Goal: Transaction & Acquisition: Purchase product/service

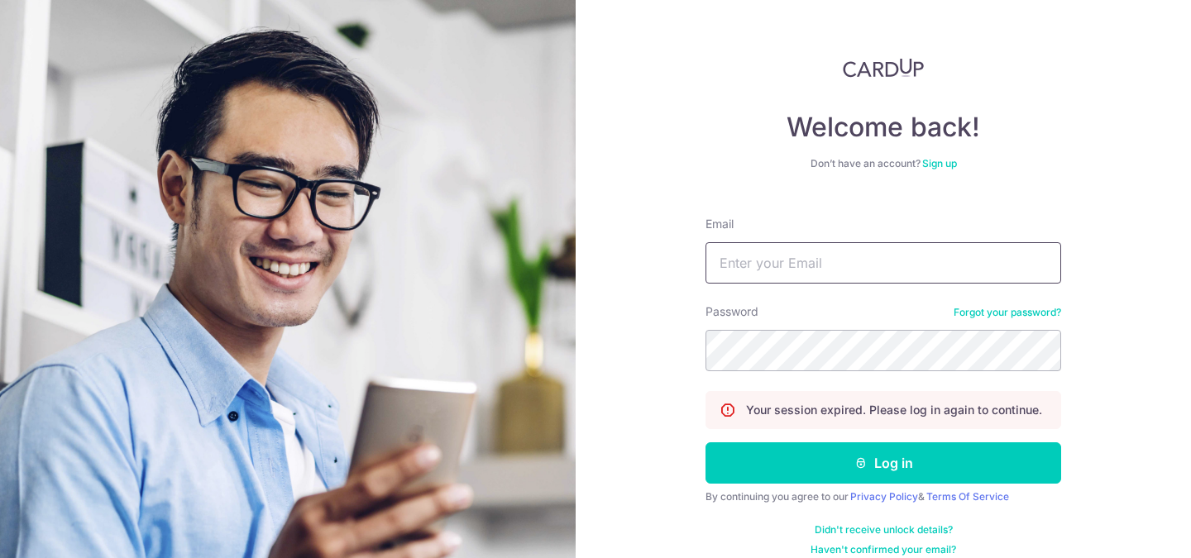
click at [945, 251] on input "Email" at bounding box center [884, 262] width 356 height 41
type input "zhanrong01@gmail.com"
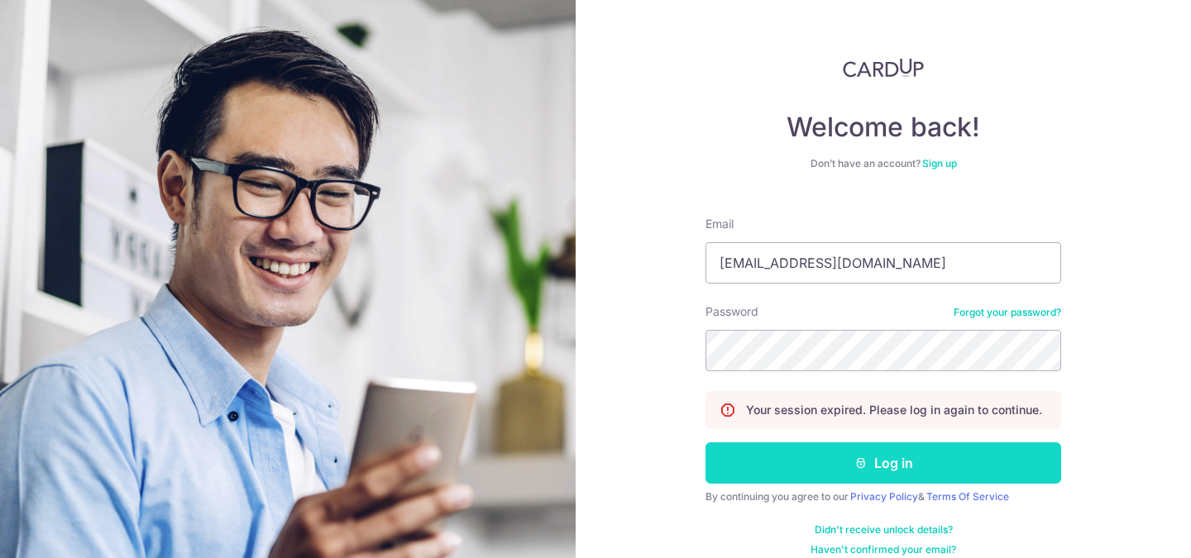
click at [893, 448] on button "Log in" at bounding box center [884, 463] width 356 height 41
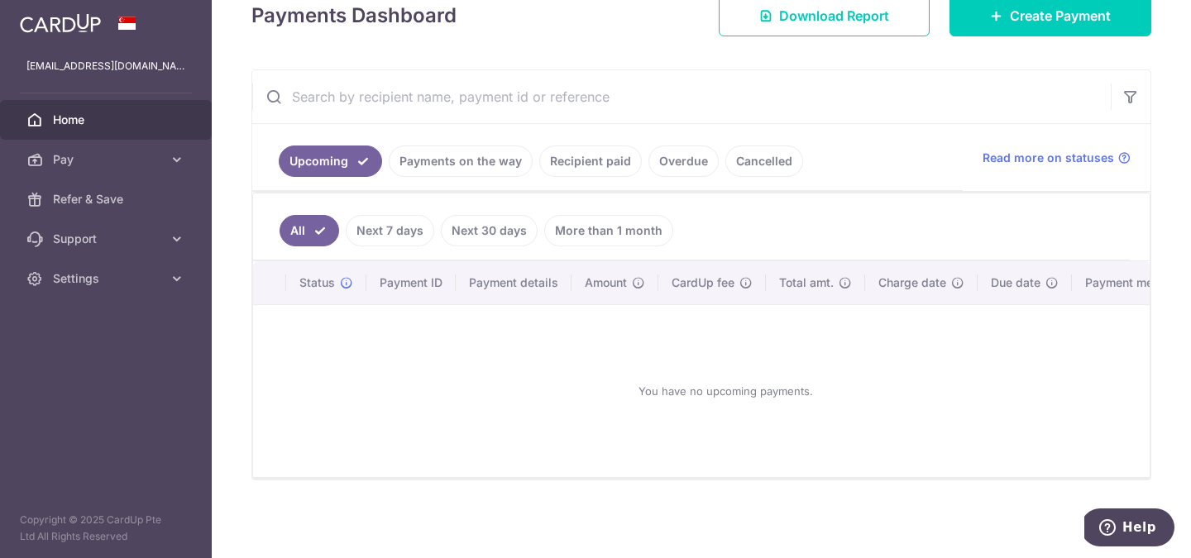
click at [1015, 41] on div "× Pause Schedule Pause all future payments in this series Pause just this one p…" at bounding box center [701, 279] width 979 height 558
click at [1016, 36] on div "× Pause Schedule Pause all future payments in this series Pause just this one p…" at bounding box center [701, 279] width 979 height 558
click at [1022, 29] on link "Create Payment" at bounding box center [1051, 15] width 202 height 41
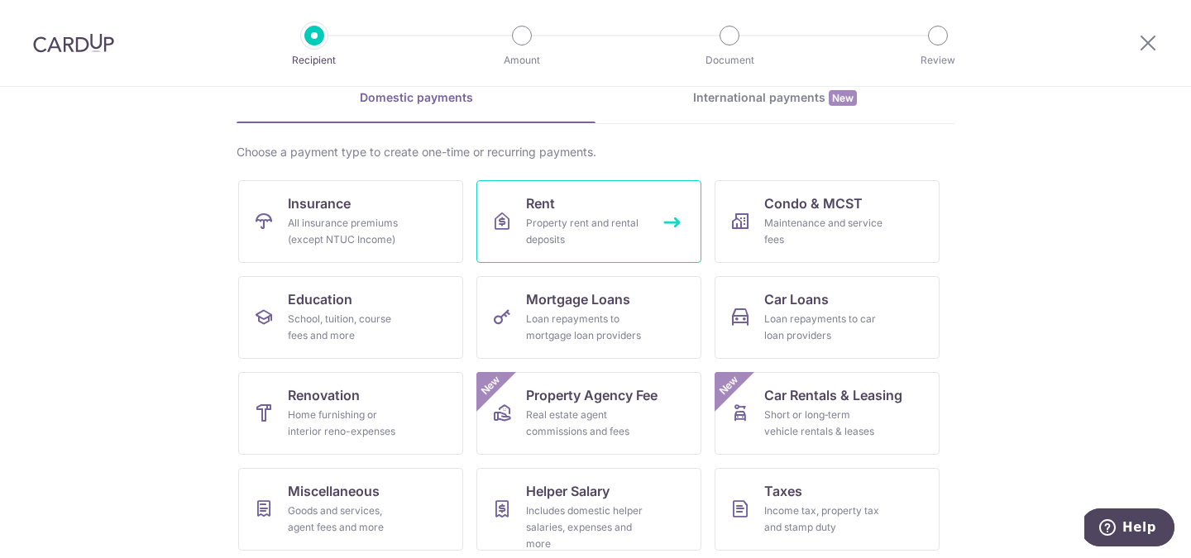
scroll to position [98, 0]
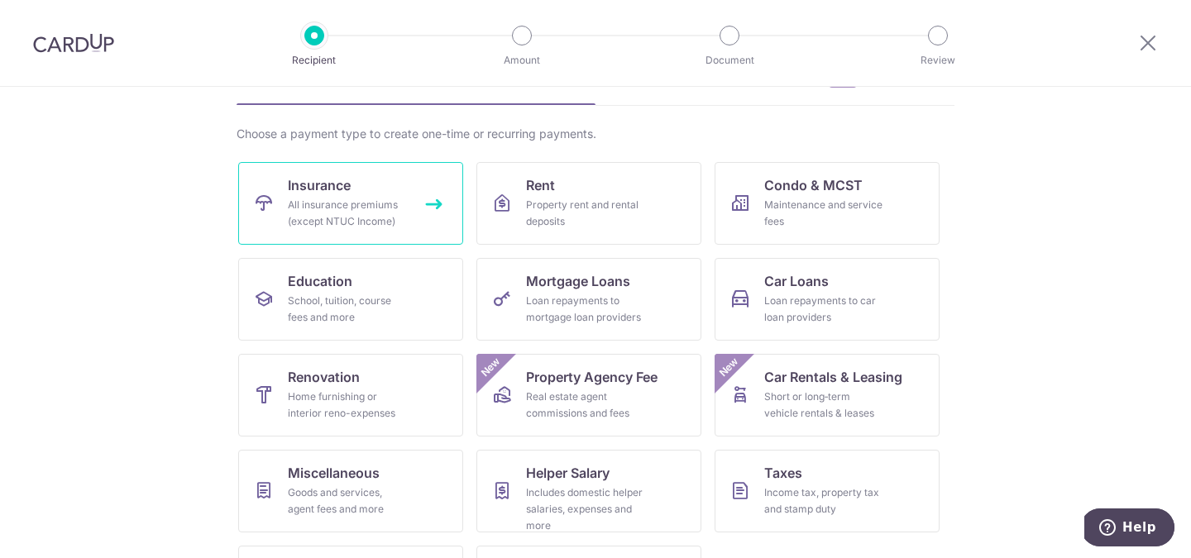
click at [361, 218] on div "All insurance premiums (except NTUC Income)" at bounding box center [347, 213] width 119 height 33
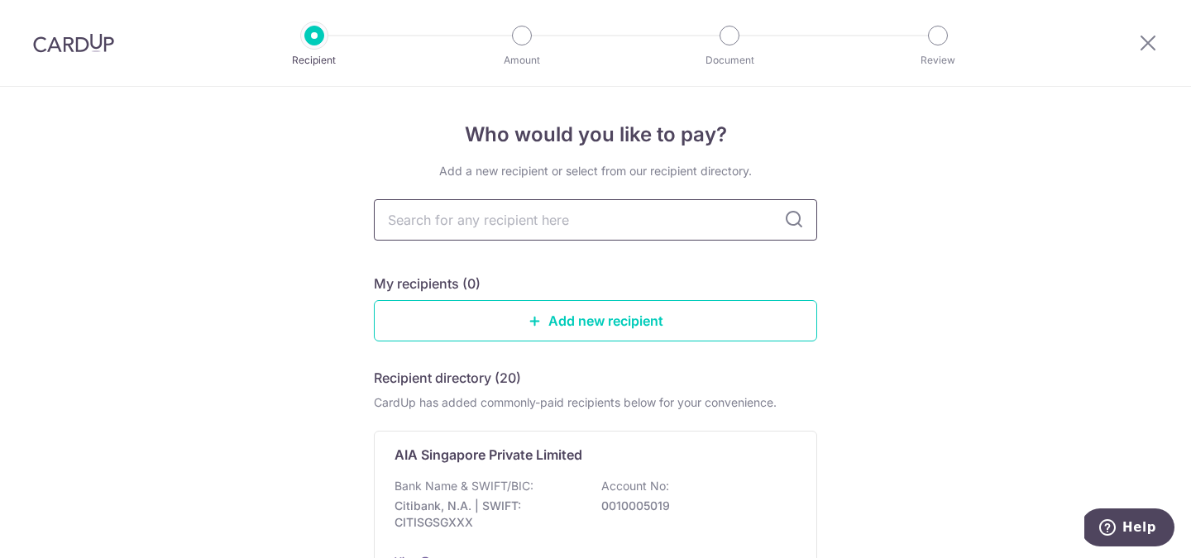
click at [555, 216] on input "text" at bounding box center [595, 219] width 443 height 41
type input "prudential"
click at [787, 223] on icon at bounding box center [794, 220] width 20 height 20
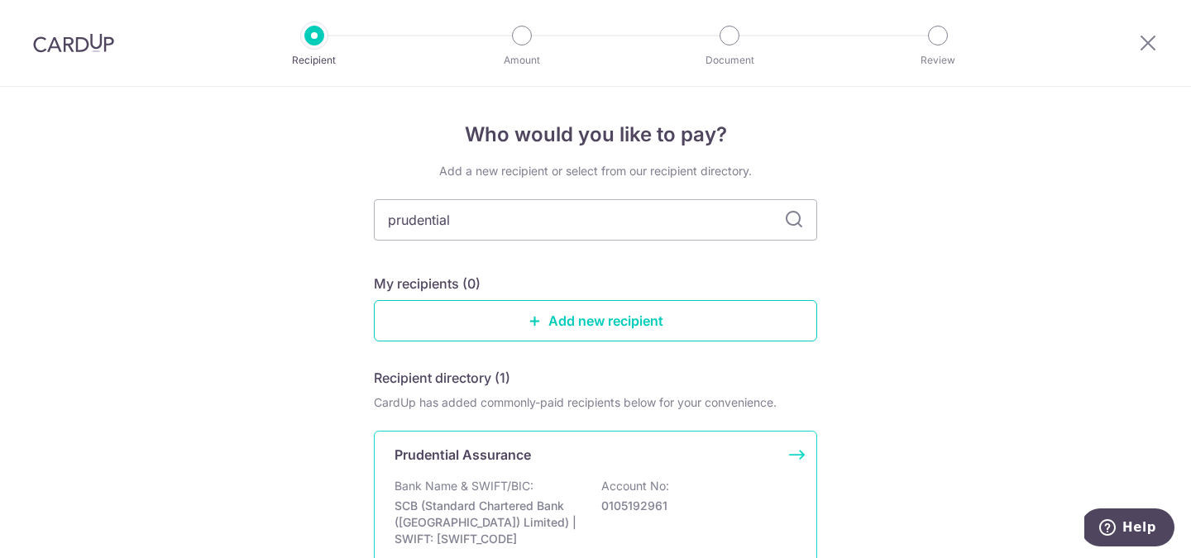
click at [603, 488] on p "Account No:" at bounding box center [635, 486] width 68 height 17
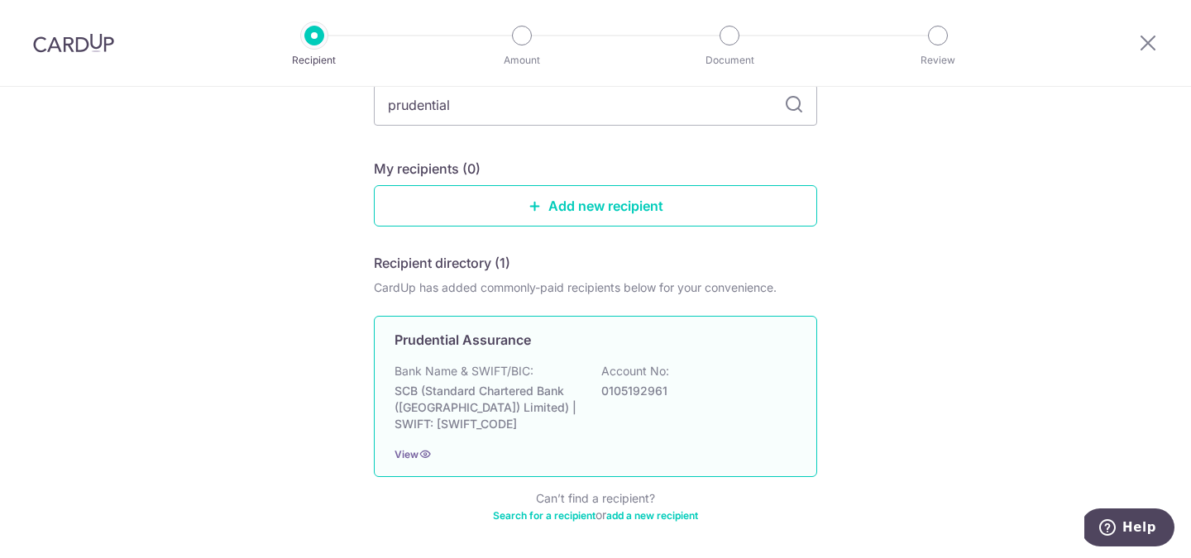
scroll to position [178, 0]
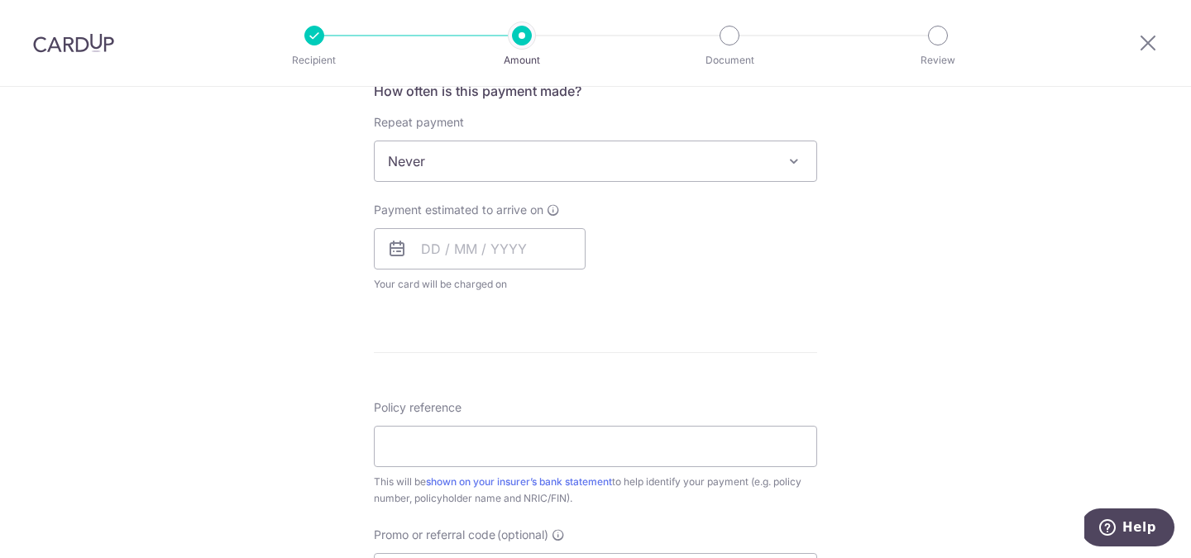
scroll to position [634, 0]
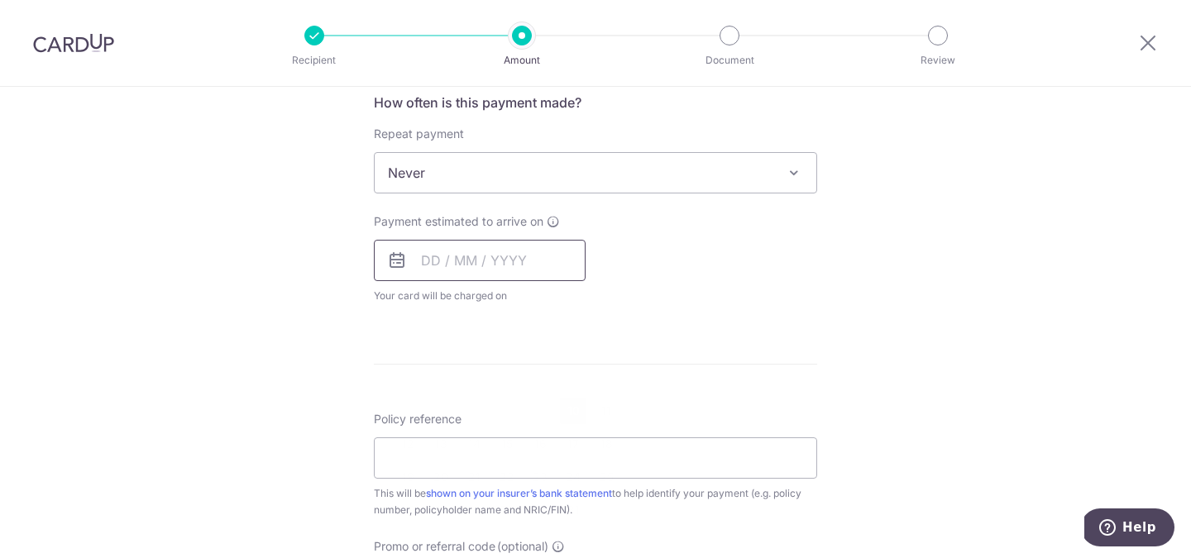
click at [517, 253] on input "text" at bounding box center [480, 260] width 212 height 41
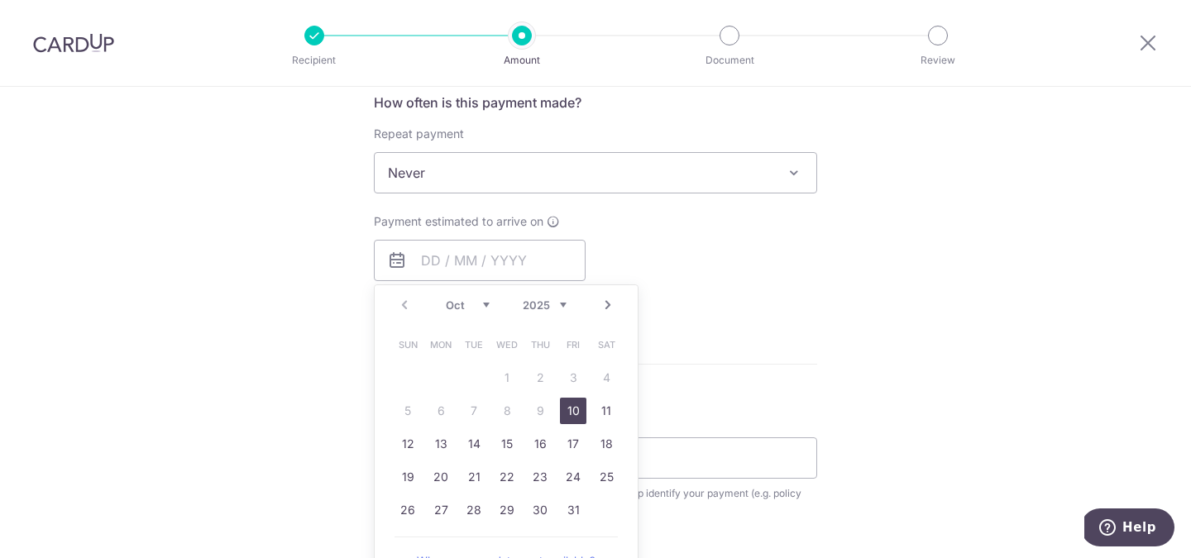
click at [577, 414] on link "10" at bounding box center [573, 411] width 26 height 26
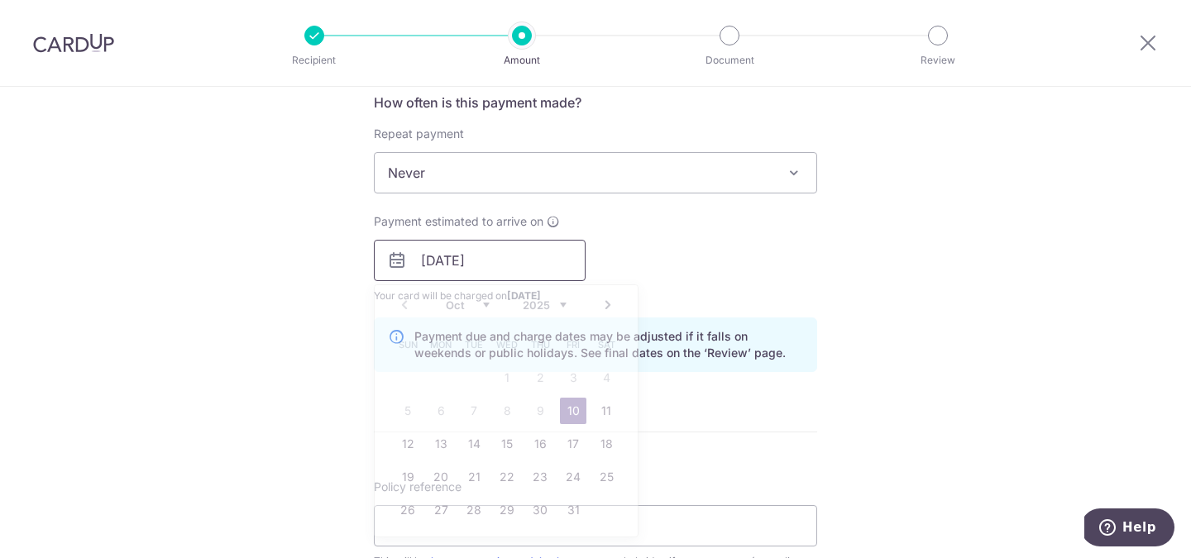
click at [534, 275] on input "10/10/2025" at bounding box center [480, 260] width 212 height 41
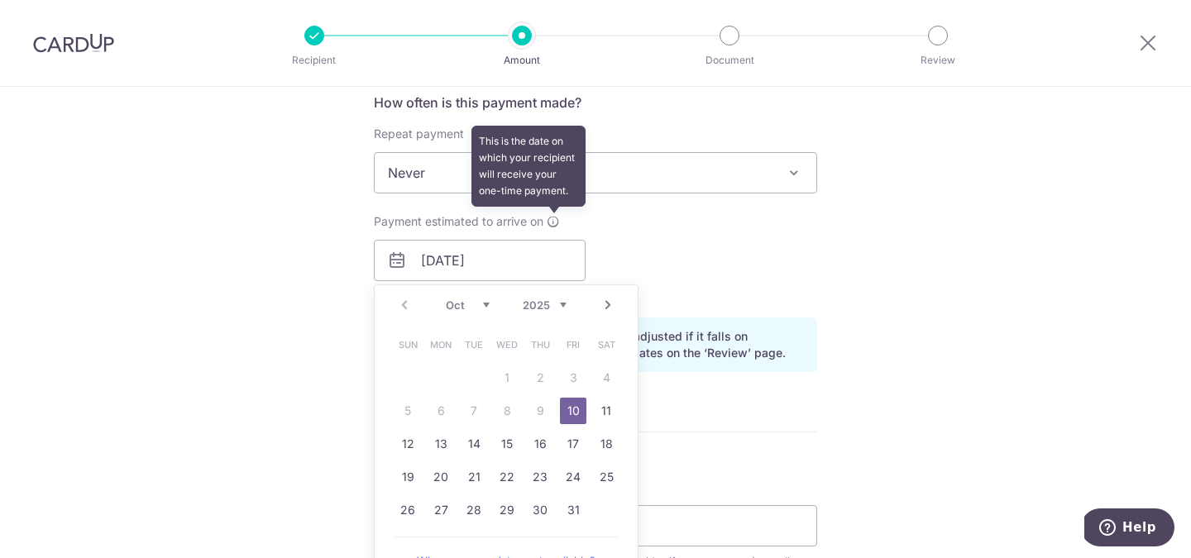
click at [553, 218] on icon at bounding box center [553, 221] width 13 height 13
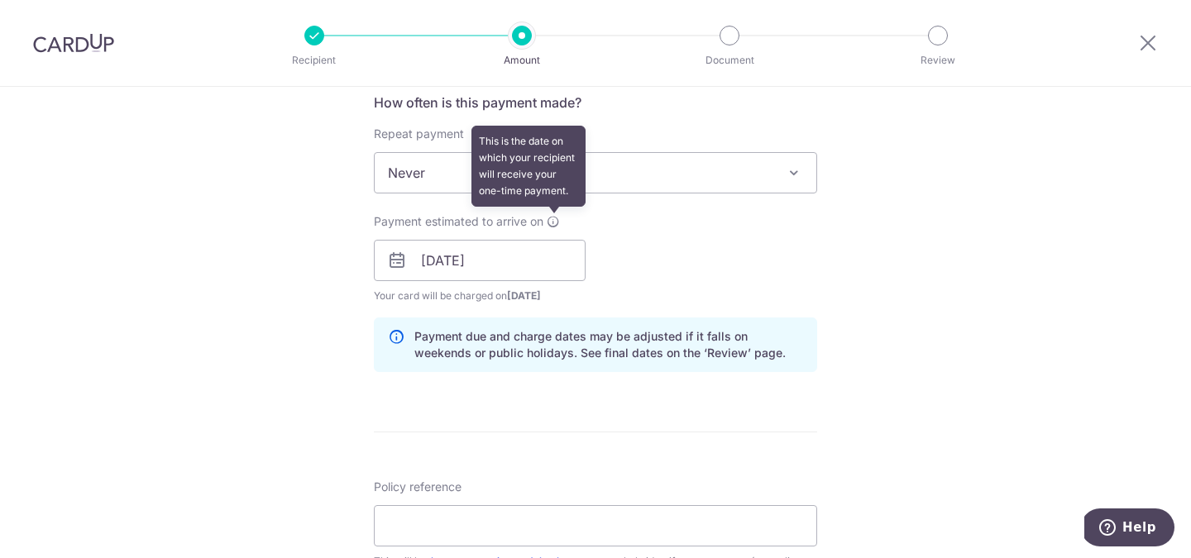
click at [553, 218] on icon at bounding box center [553, 221] width 13 height 13
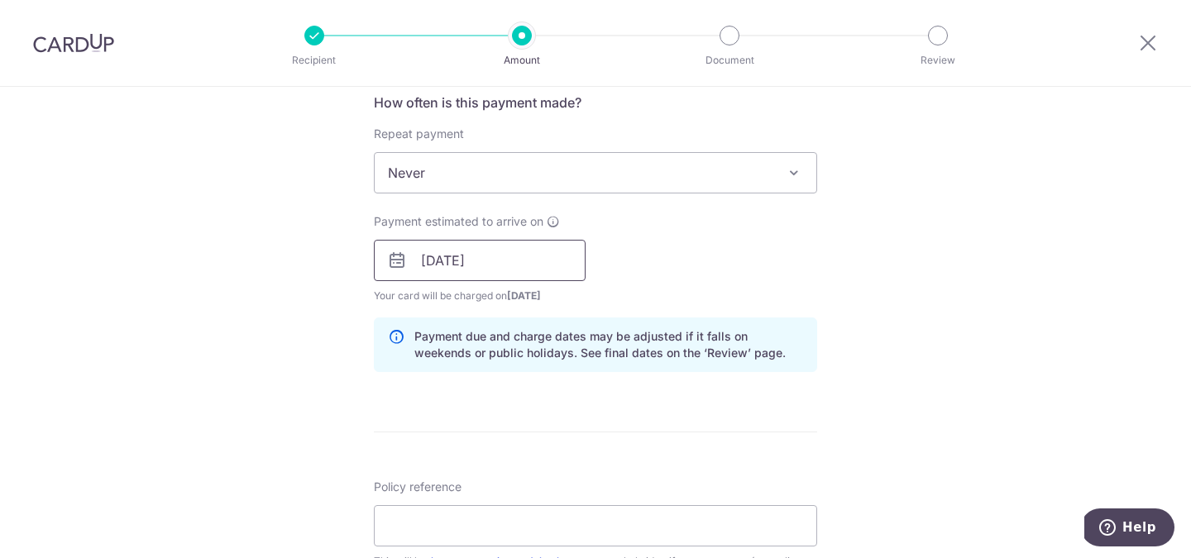
click at [574, 259] on input "[DATE]" at bounding box center [480, 260] width 212 height 41
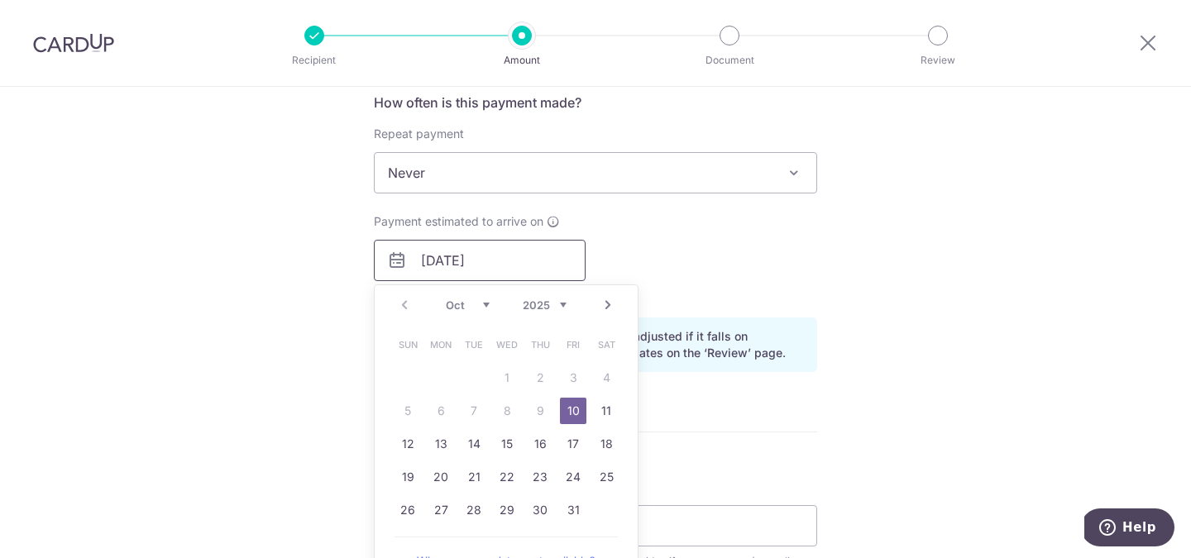
click at [574, 259] on input "[DATE]" at bounding box center [480, 260] width 212 height 41
click at [655, 256] on div "Payment estimated to arrive on 10/10/2025 Prev Next Oct Nov Dec 2025 2026 2027 …" at bounding box center [595, 258] width 463 height 91
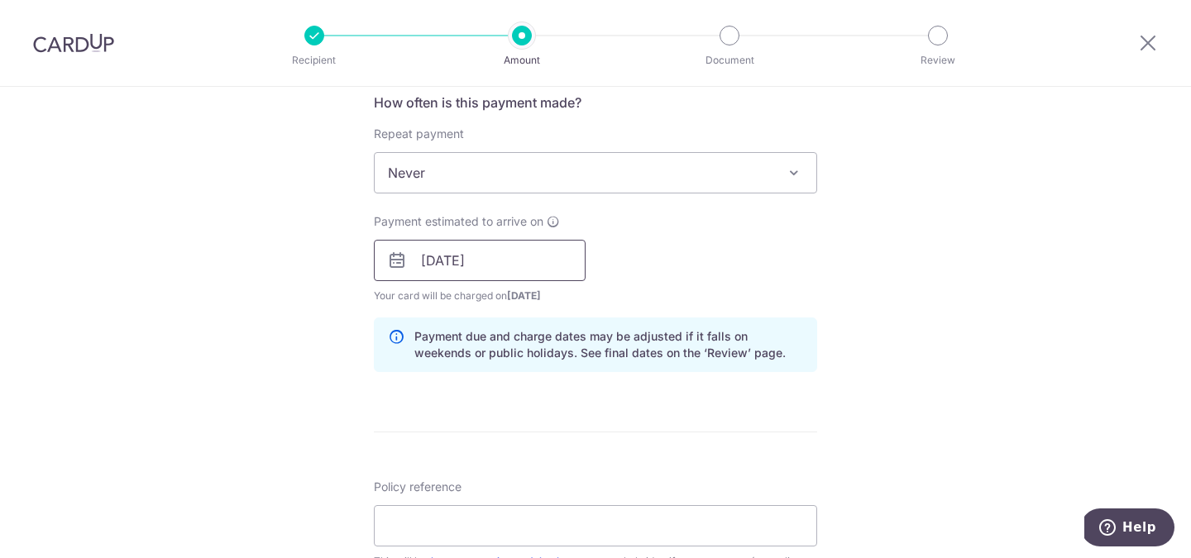
click at [578, 256] on input "[DATE]" at bounding box center [480, 260] width 212 height 41
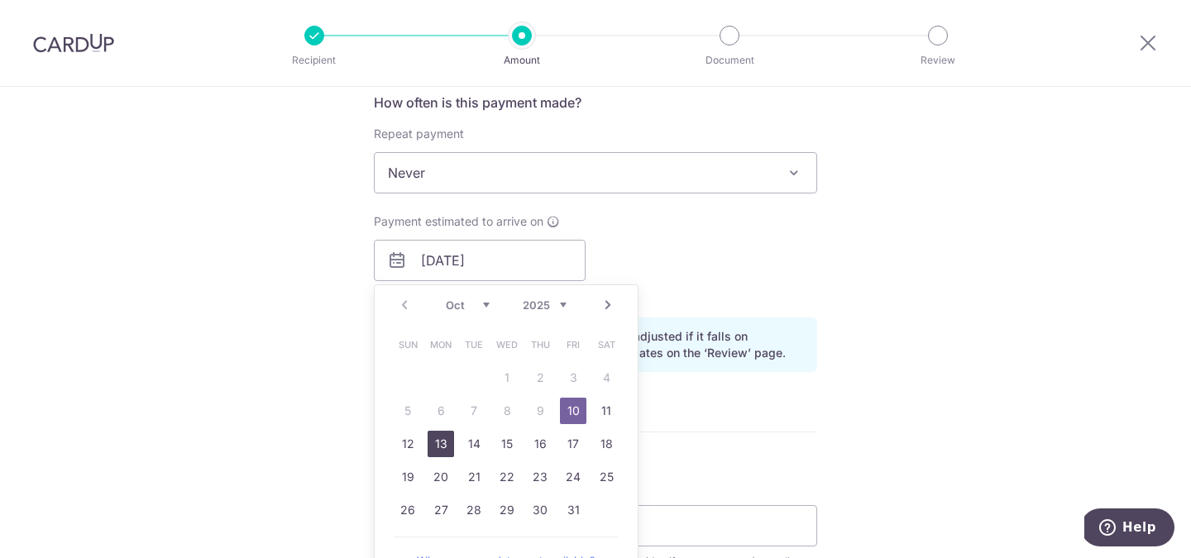
click at [448, 443] on link "13" at bounding box center [441, 444] width 26 height 26
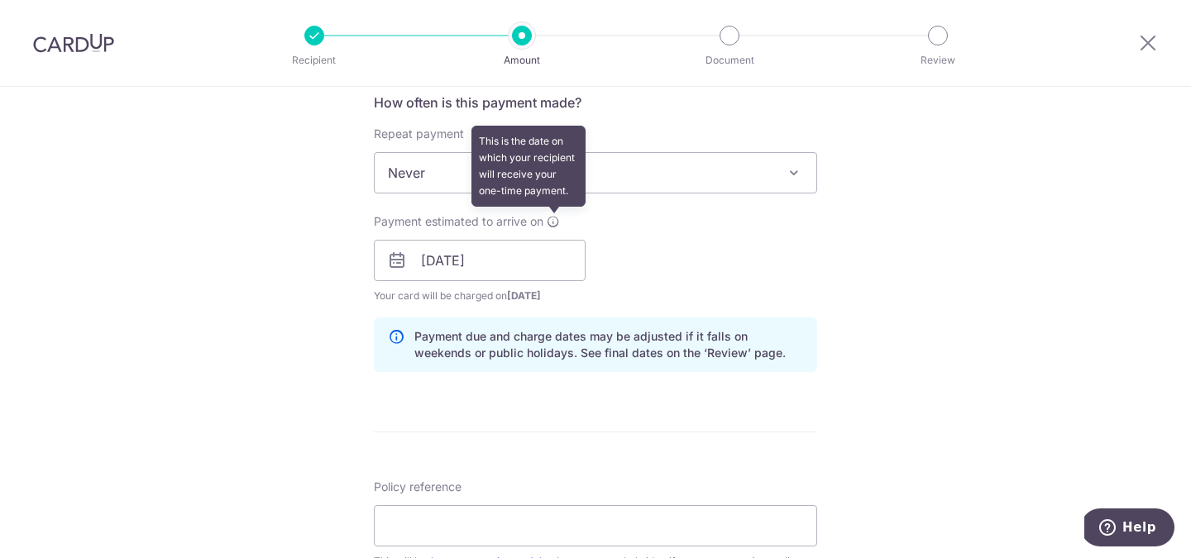
click at [552, 221] on icon at bounding box center [553, 221] width 13 height 13
click at [555, 218] on icon at bounding box center [553, 221] width 13 height 13
click at [553, 225] on icon at bounding box center [553, 221] width 13 height 13
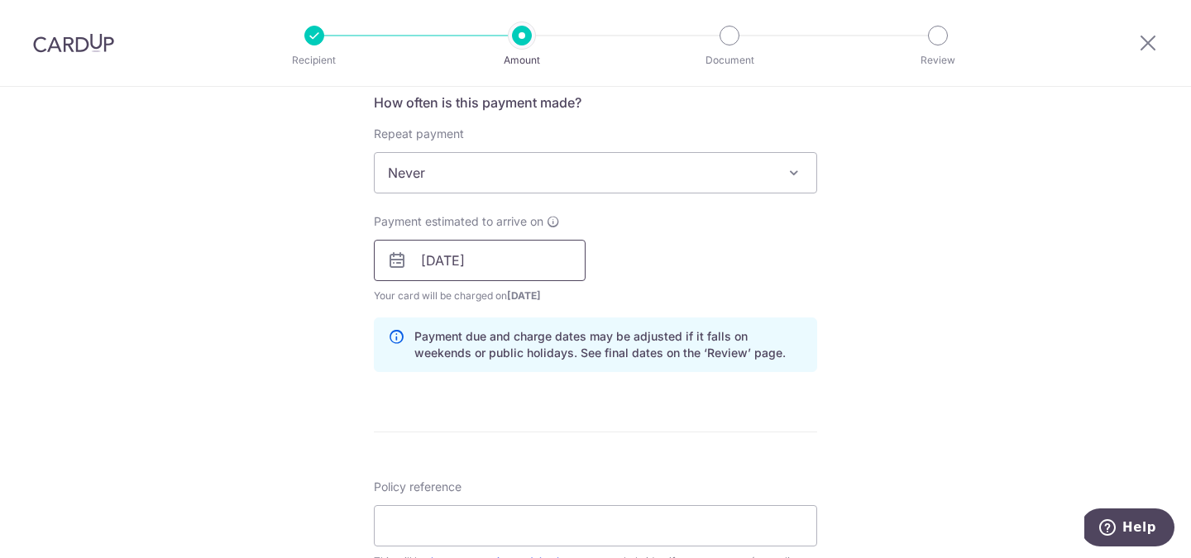
click at [523, 267] on input "13/10/2025" at bounding box center [480, 260] width 212 height 41
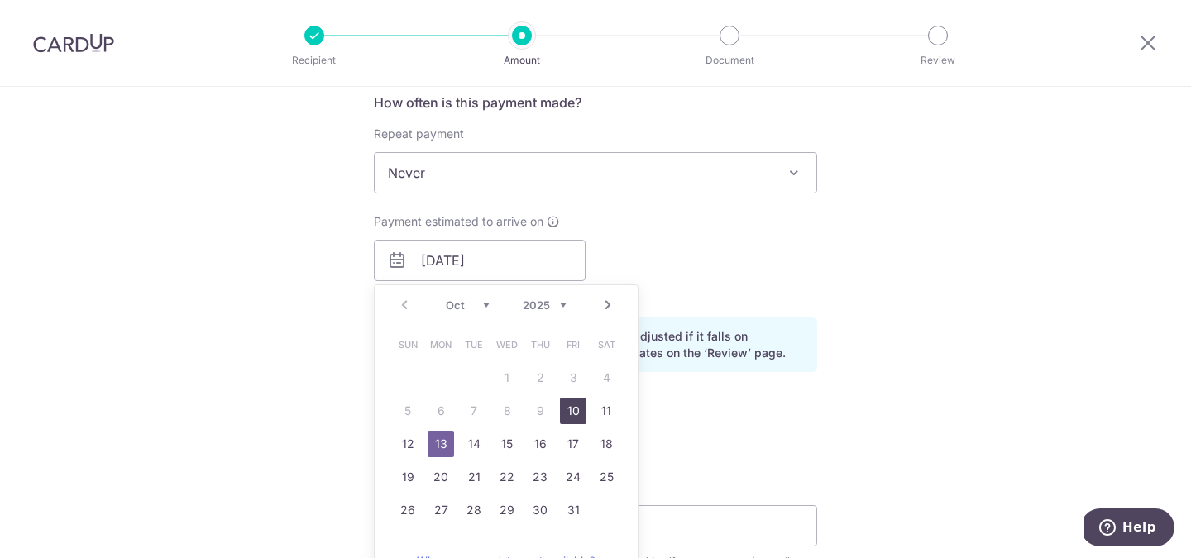
click at [573, 406] on link "10" at bounding box center [573, 411] width 26 height 26
type input "10/10/2025"
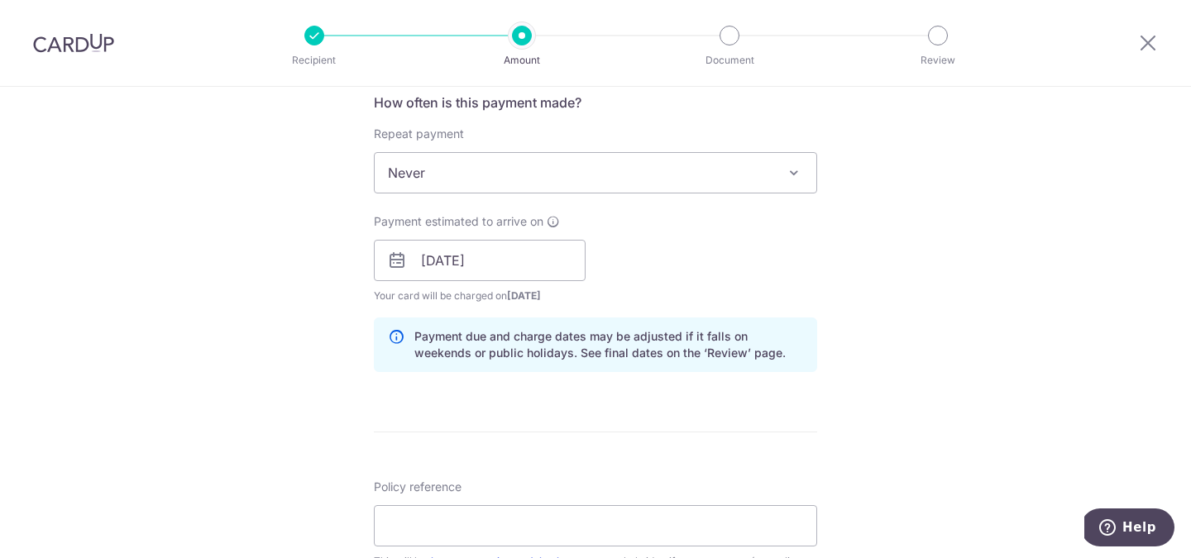
click at [762, 275] on div "Payment estimated to arrive on 10/10/2025 Prev Next Oct Nov Dec 2025 2026 2027 …" at bounding box center [595, 258] width 463 height 91
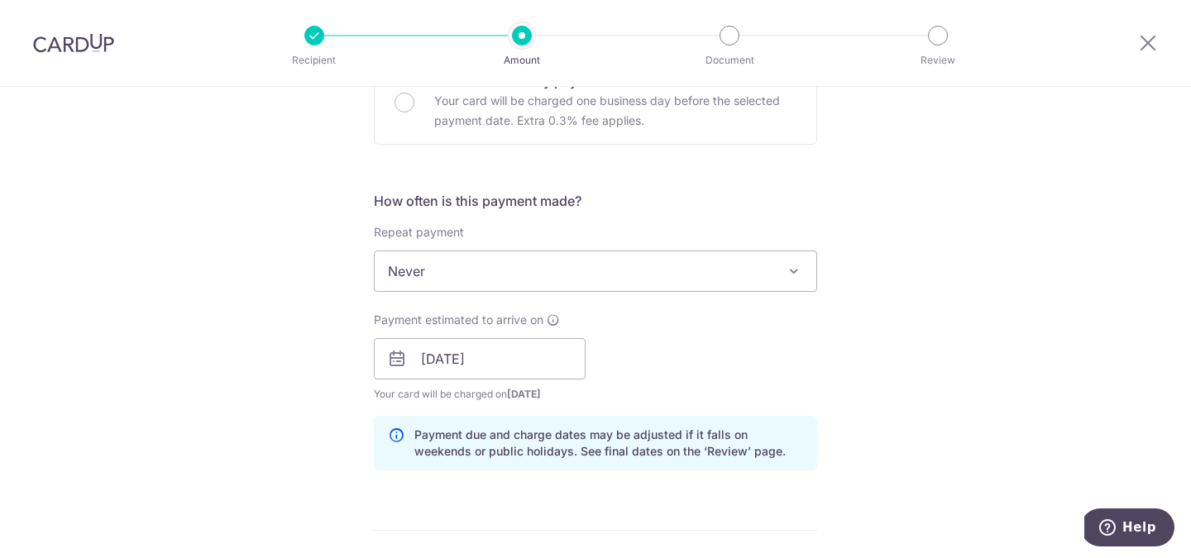
scroll to position [542, 0]
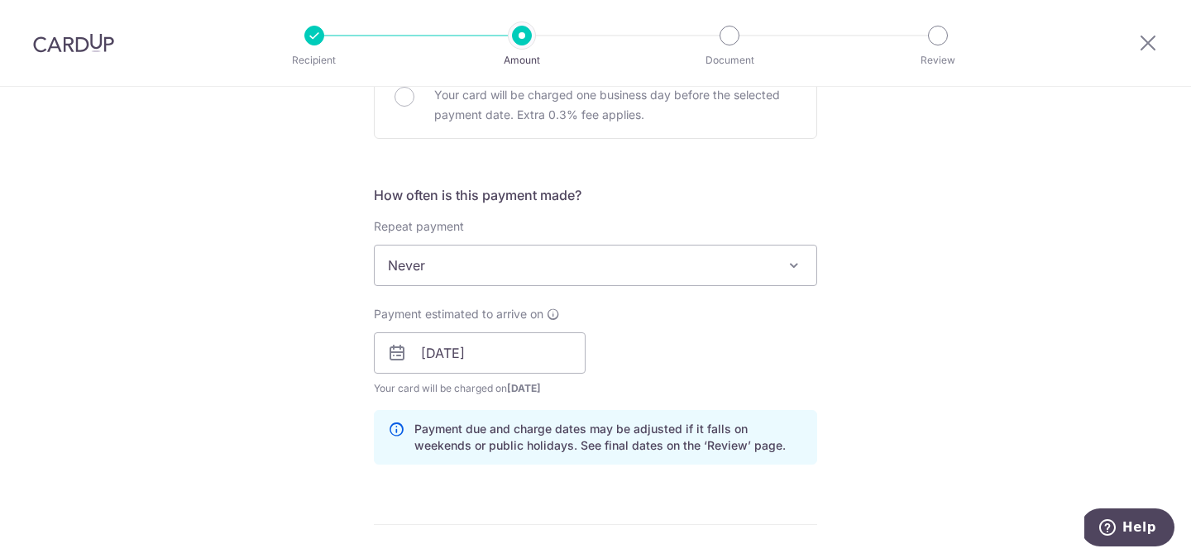
click at [749, 269] on span "Never" at bounding box center [596, 266] width 442 height 40
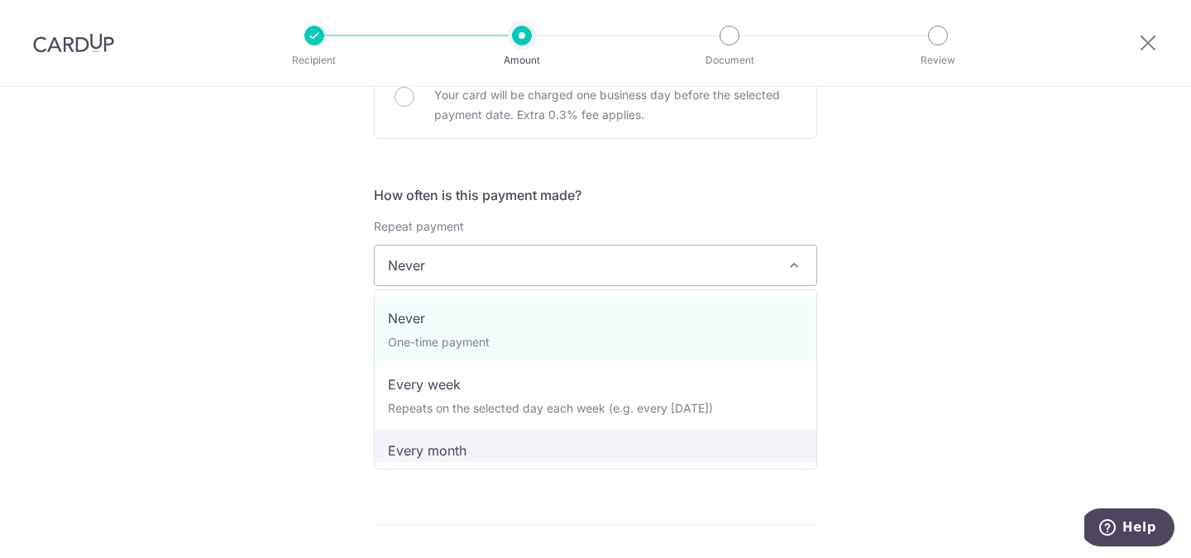
select select "3"
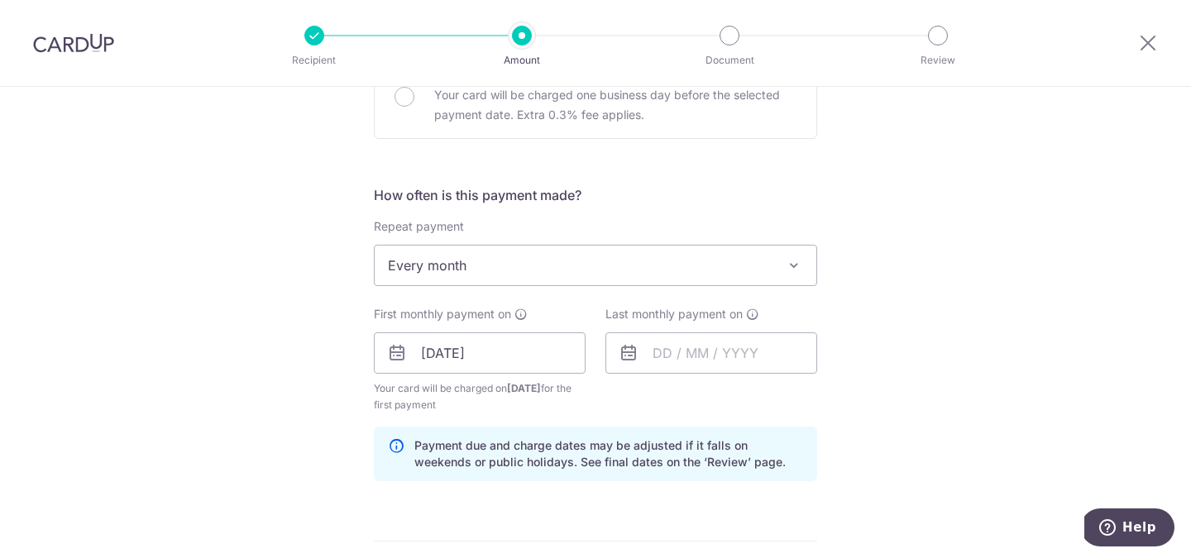
click at [819, 224] on div "Tell us more about your payment Enter payment amount SGD Select Card Select opt…" at bounding box center [595, 335] width 1191 height 1581
click at [651, 353] on input "text" at bounding box center [712, 353] width 212 height 41
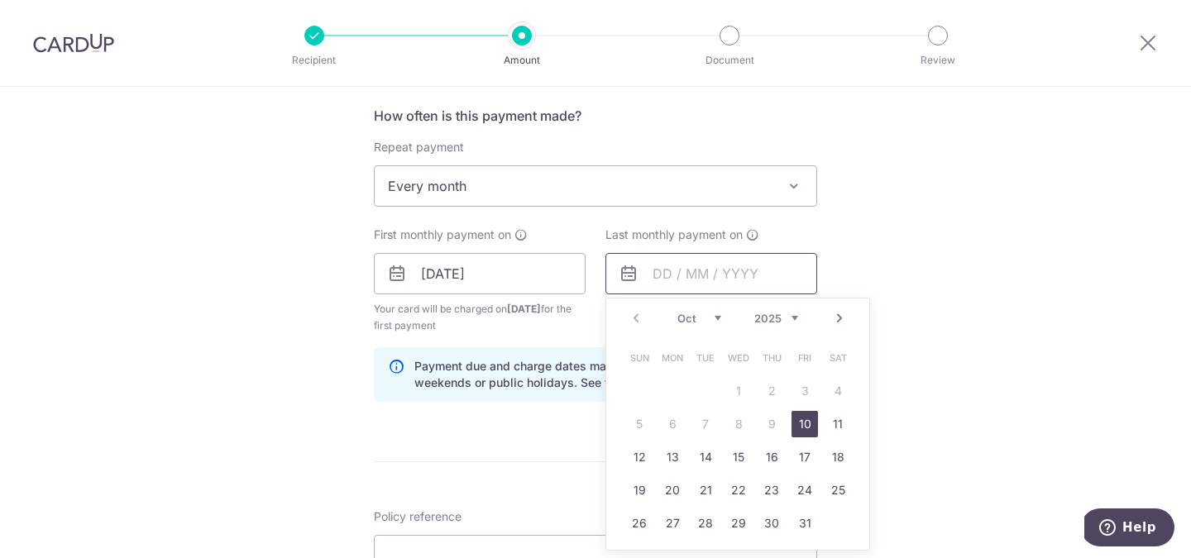
scroll to position [639, 0]
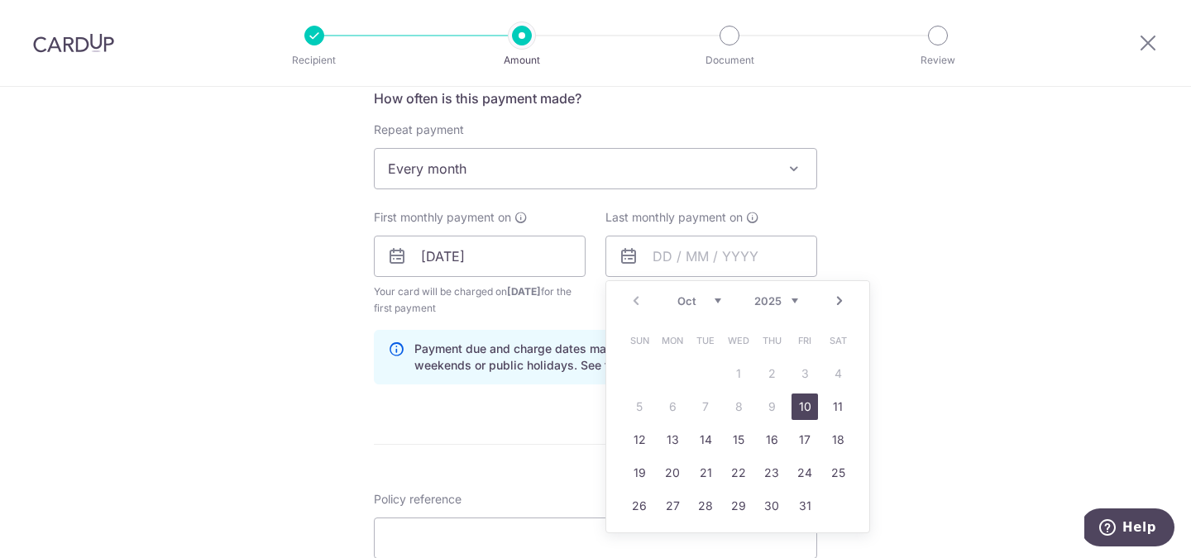
click at [801, 410] on link "10" at bounding box center [805, 407] width 26 height 26
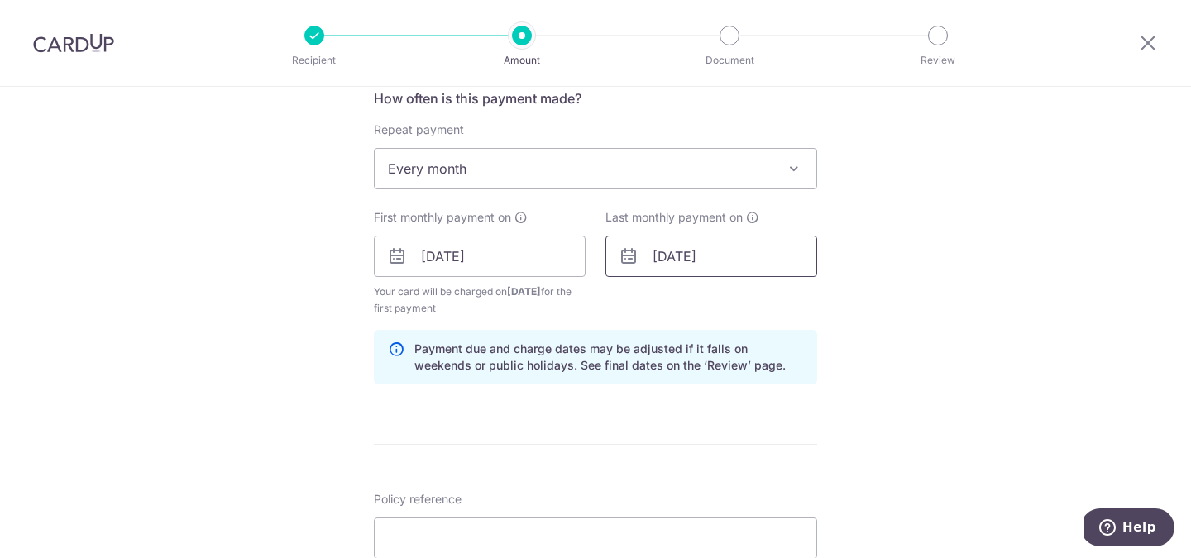
click at [697, 266] on input "[DATE]" at bounding box center [712, 256] width 212 height 41
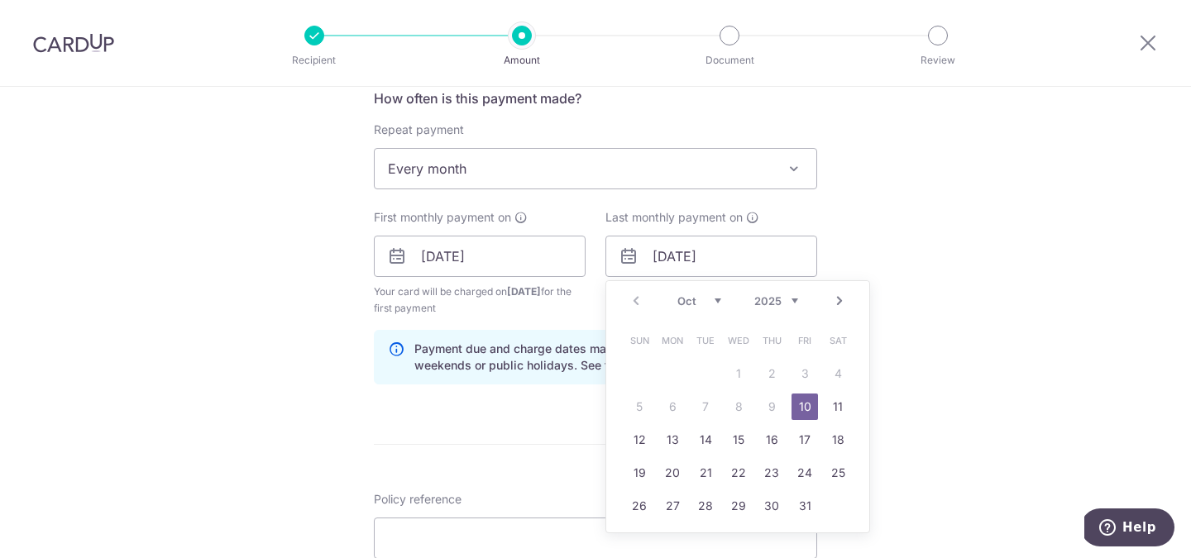
click at [836, 304] on link "Next" at bounding box center [840, 301] width 20 height 20
click at [678, 435] on link "10" at bounding box center [672, 440] width 26 height 26
type input "[DATE]"
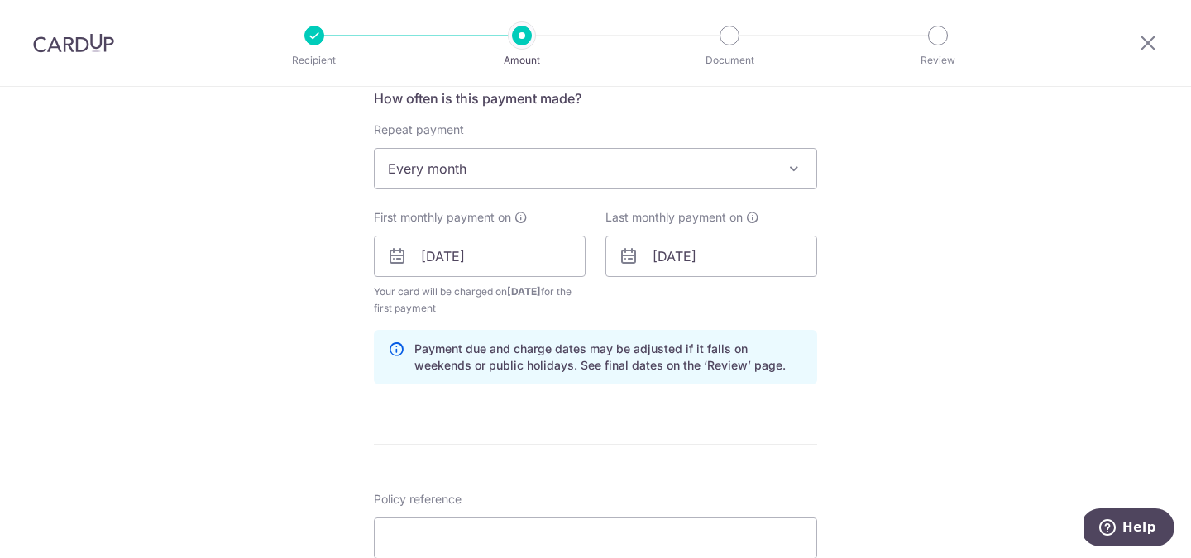
click at [1009, 239] on div "Tell us more about your payment Enter payment amount SGD Select Card Select opt…" at bounding box center [595, 238] width 1191 height 1581
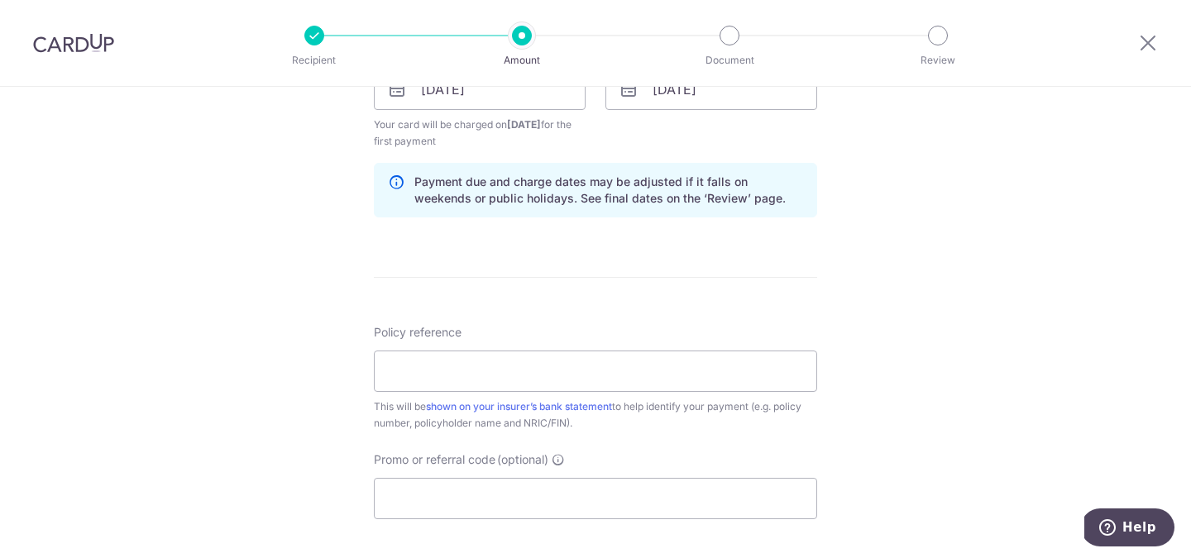
scroll to position [814, 0]
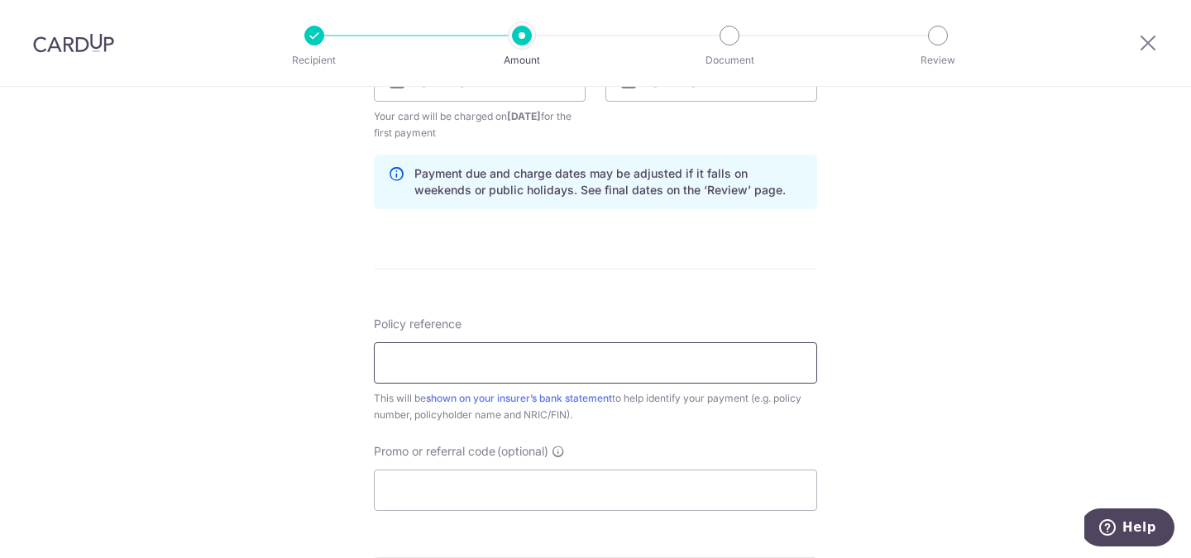
click at [690, 369] on input "Policy reference" at bounding box center [595, 362] width 443 height 41
click at [814, 350] on input "Policy reference" at bounding box center [595, 362] width 443 height 41
paste input "73947421"
type input "73947421"
click at [347, 325] on div "Tell us more about your payment Enter payment amount SGD Select Card Select opt…" at bounding box center [595, 63] width 1191 height 1581
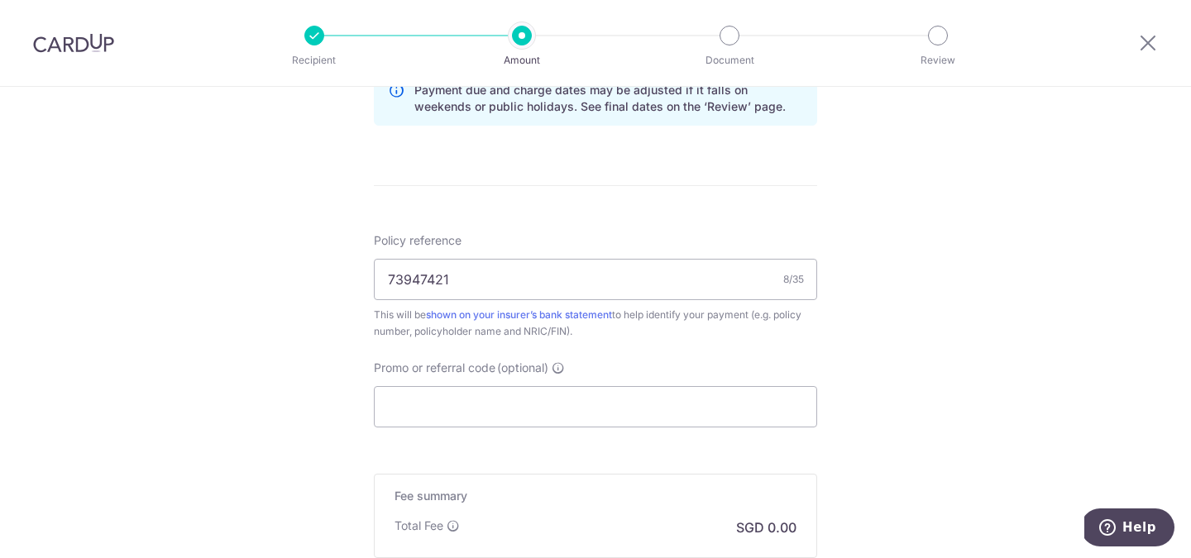
scroll to position [926, 0]
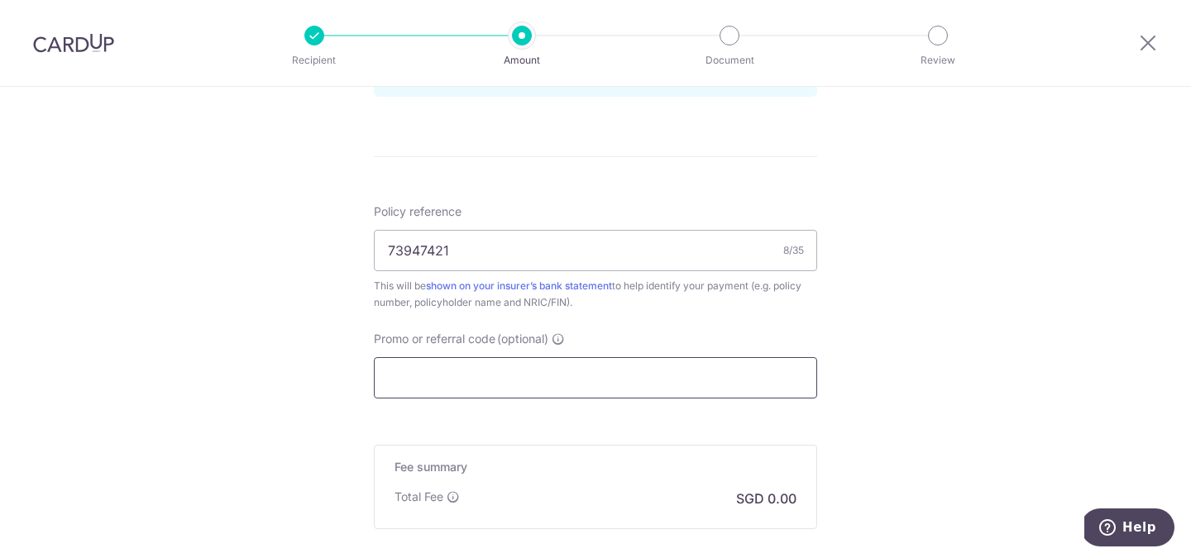
click at [535, 380] on input "Promo or referral code (optional)" at bounding box center [595, 377] width 443 height 41
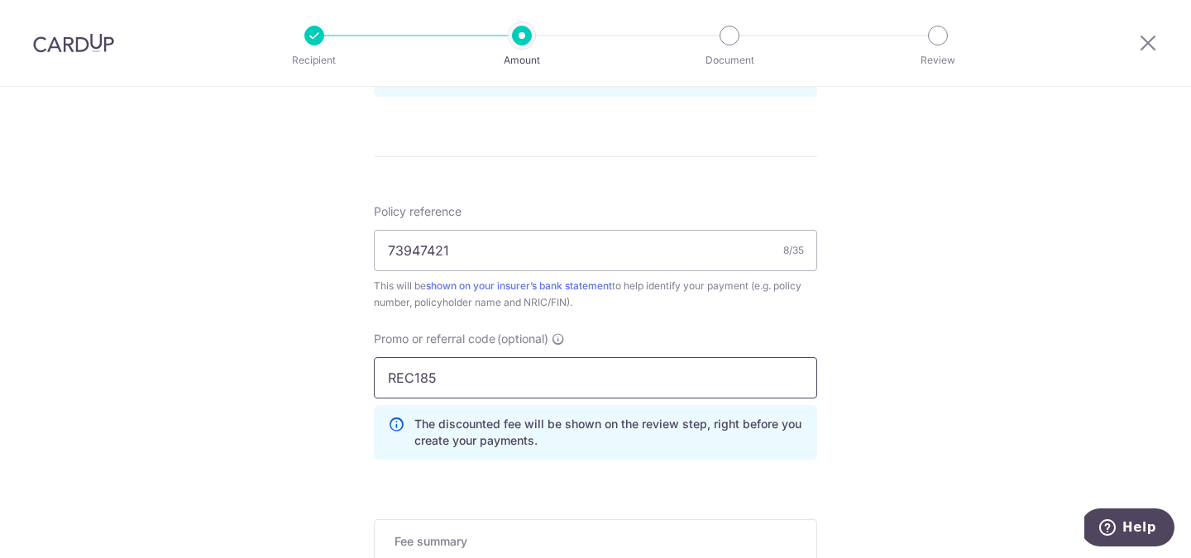
type input "REC185"
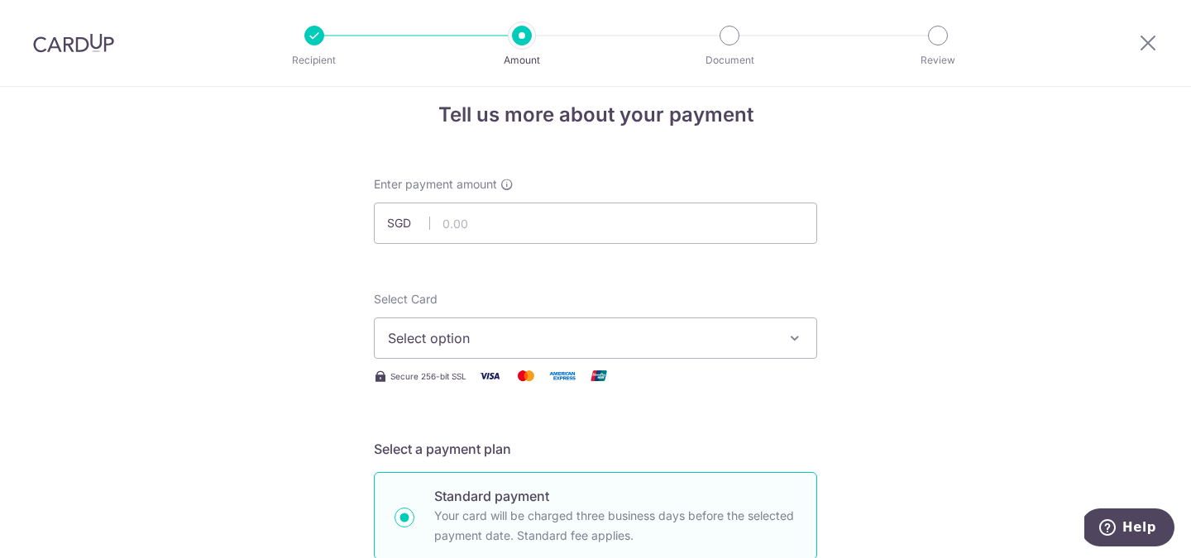
scroll to position [0, 0]
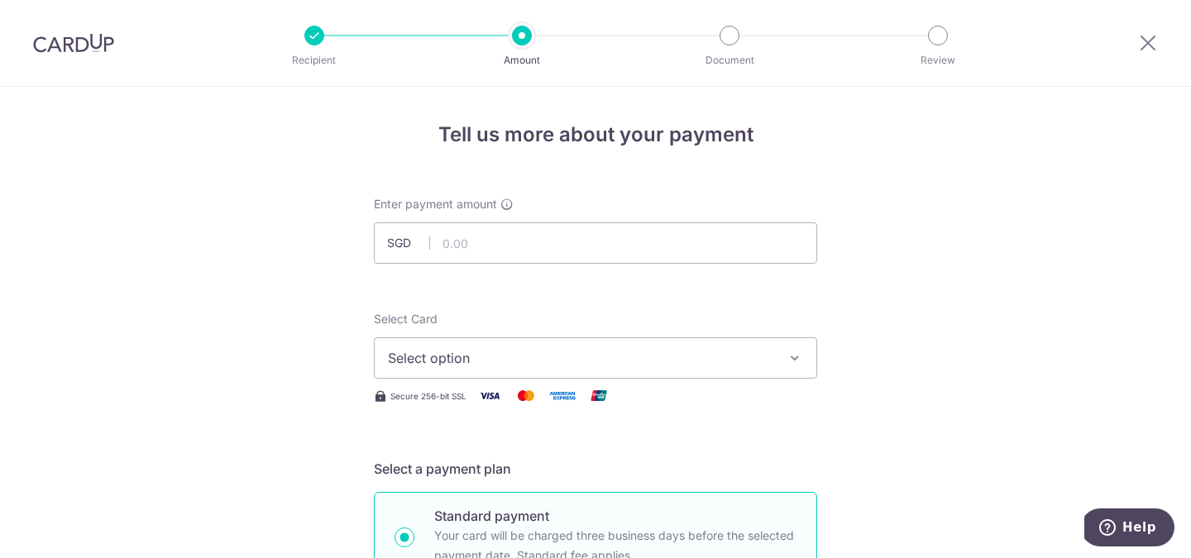
click at [764, 350] on span "Select option" at bounding box center [580, 358] width 385 height 20
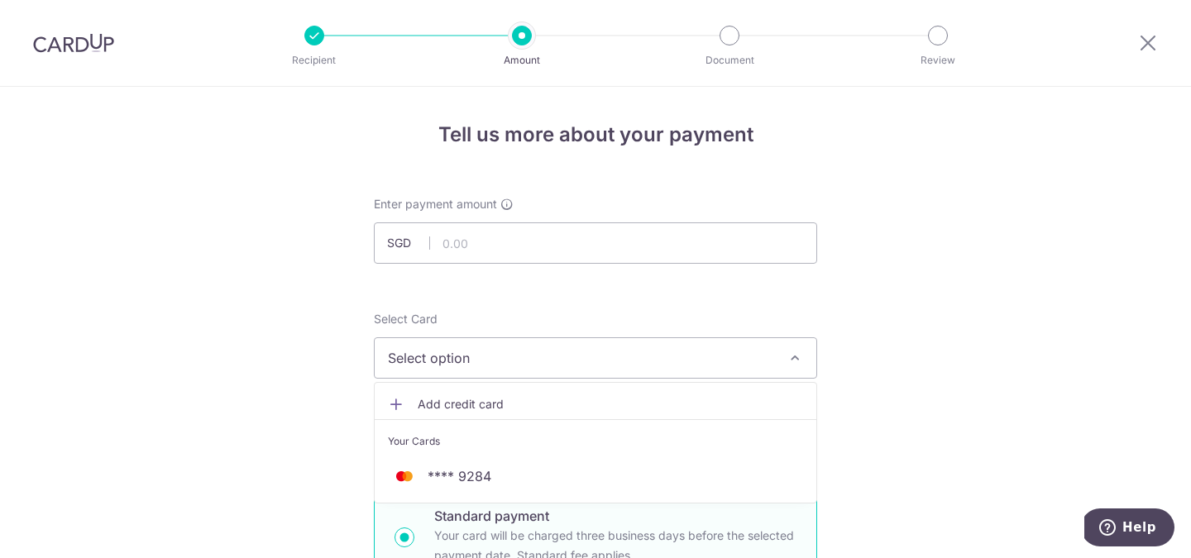
click at [637, 399] on span "Add credit card" at bounding box center [610, 404] width 385 height 17
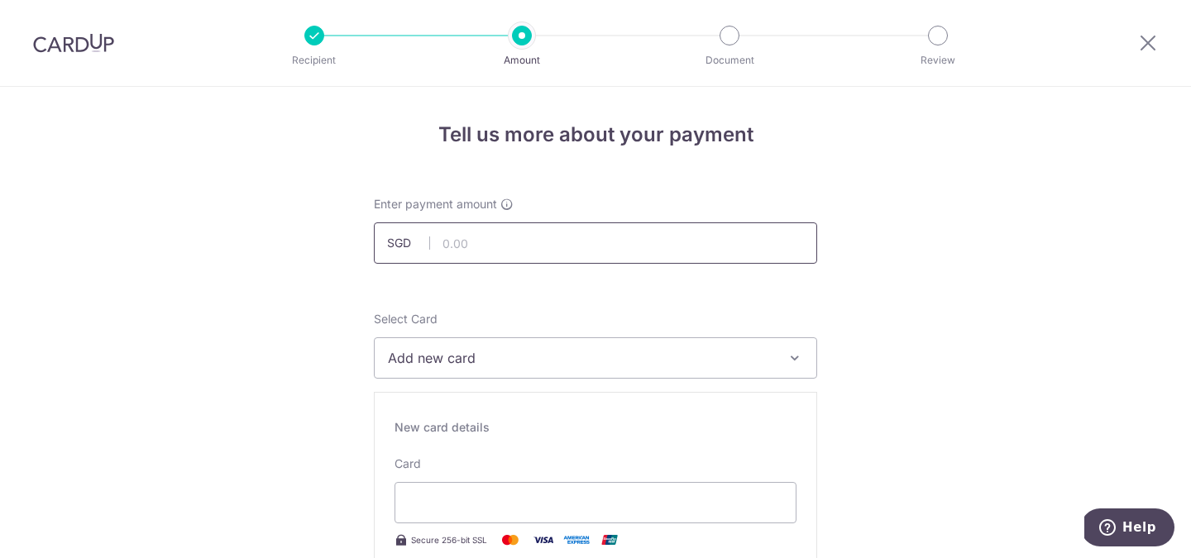
click at [566, 251] on input "text" at bounding box center [595, 243] width 443 height 41
type input "264.00"
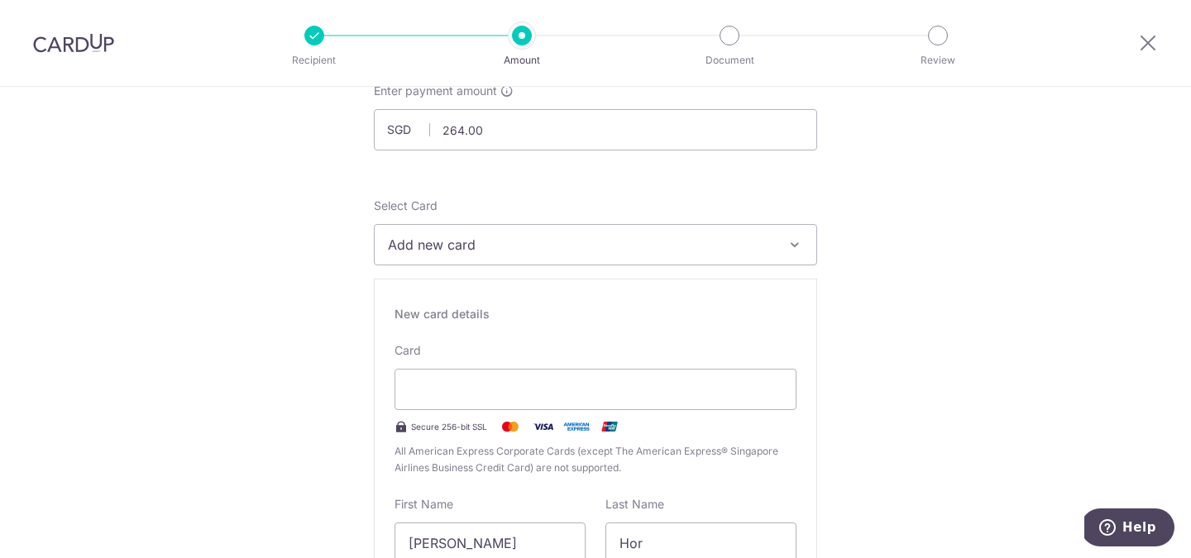
scroll to position [132, 0]
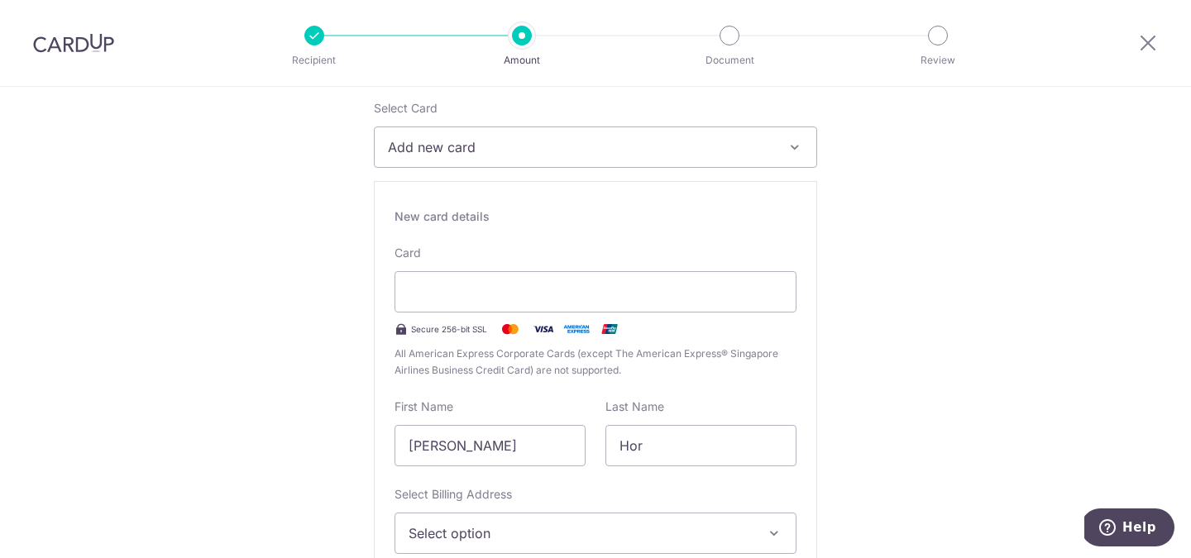
scroll to position [228, 0]
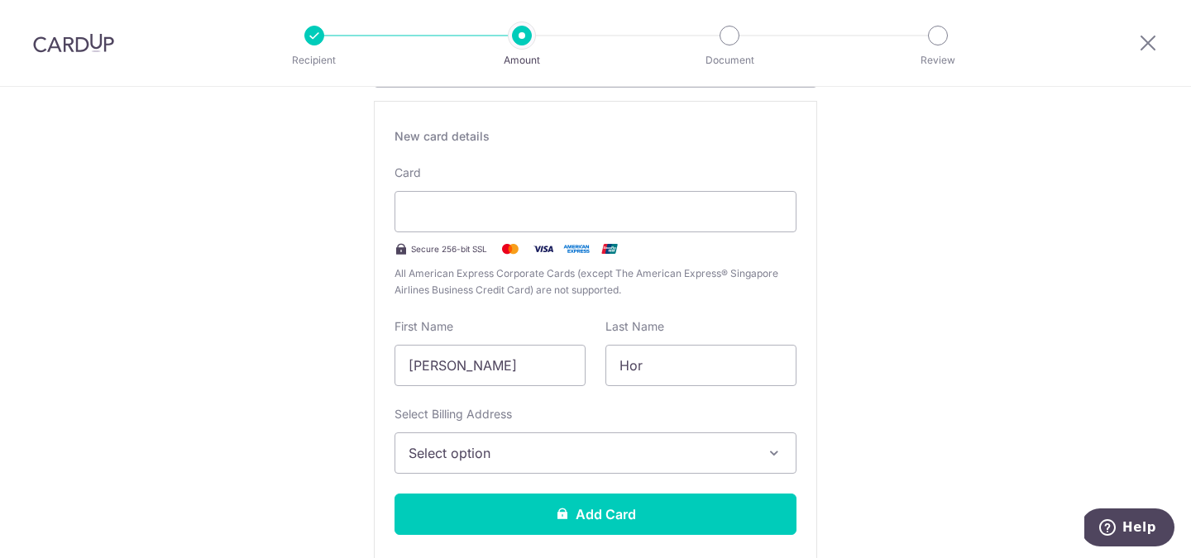
scroll to position [326, 0]
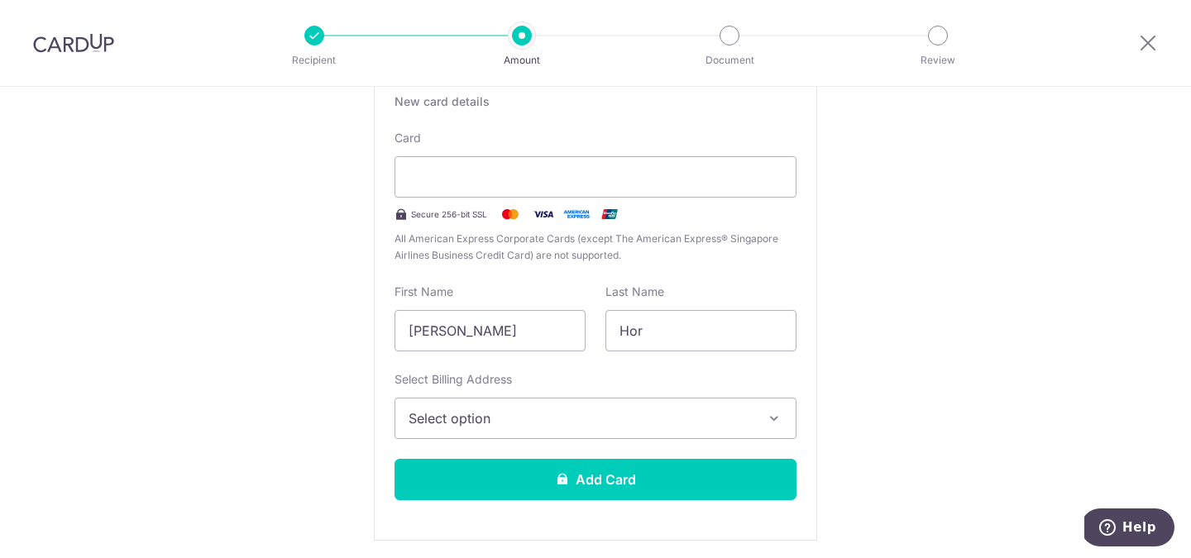
click at [745, 417] on span "Select option" at bounding box center [581, 419] width 344 height 20
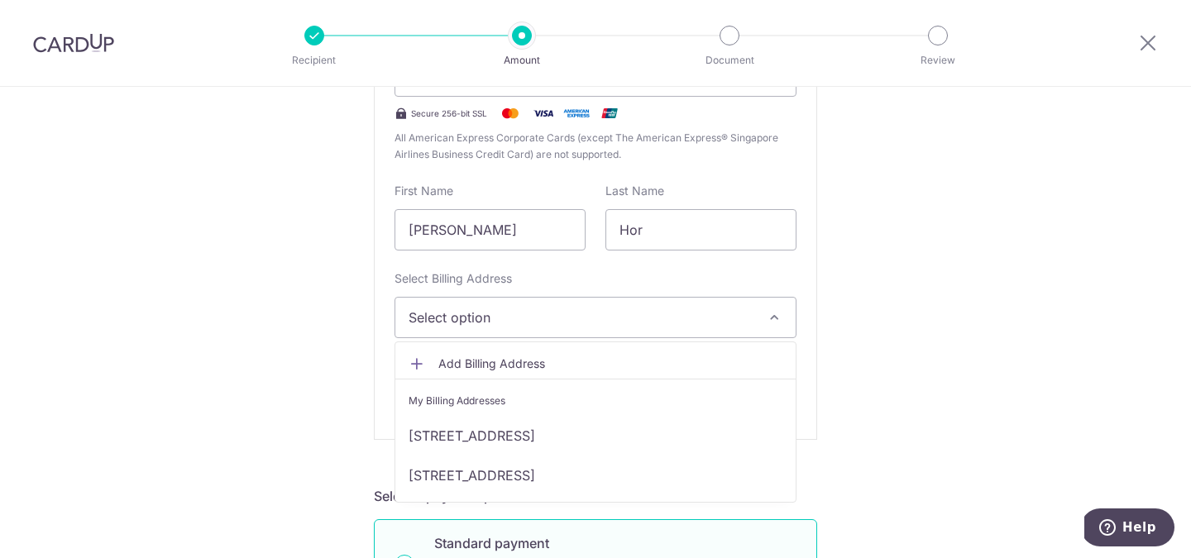
scroll to position [448, 0]
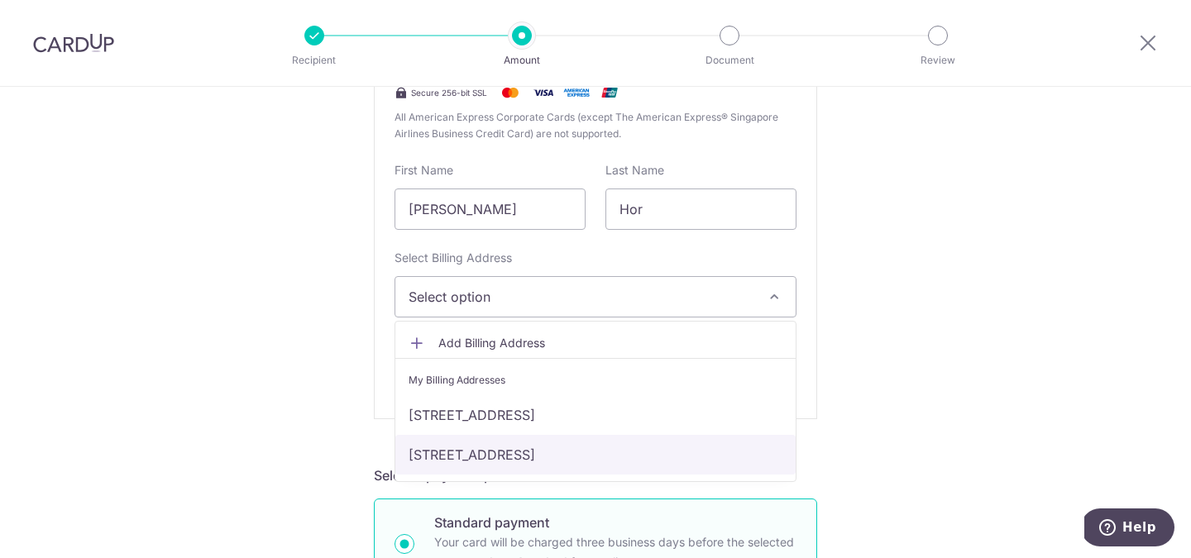
click at [598, 450] on link "31 Fernvale Road, #21-43, Singapore, Singapore-797417" at bounding box center [595, 455] width 400 height 40
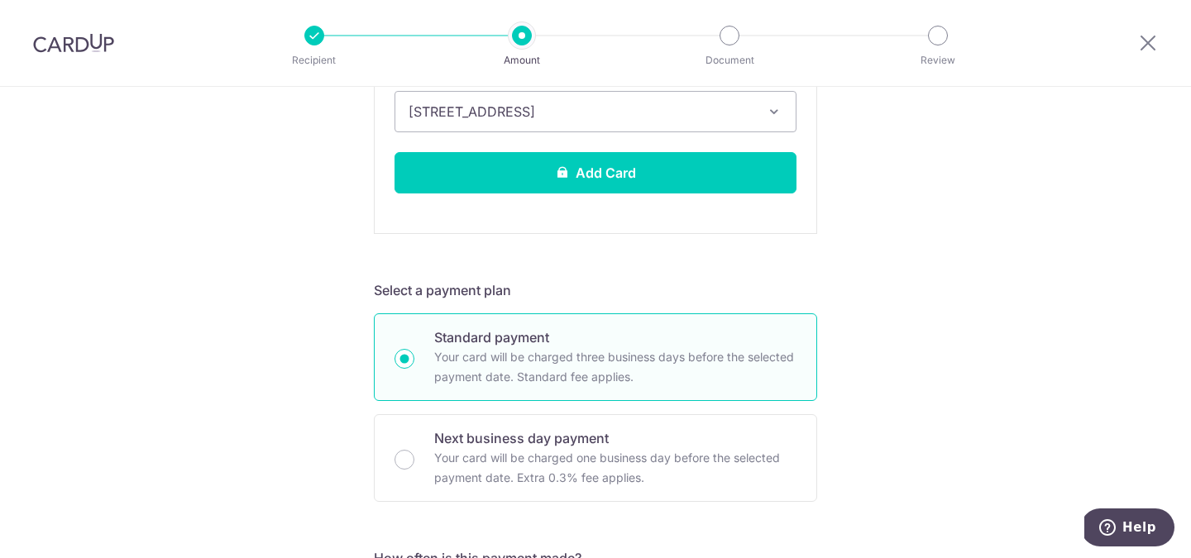
scroll to position [643, 0]
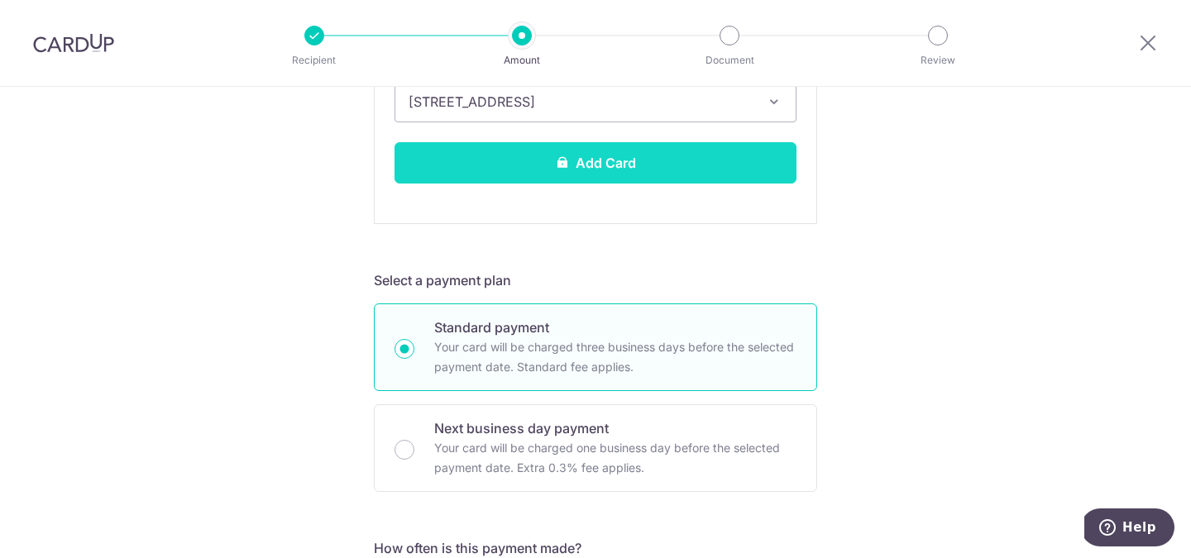
click at [720, 167] on button "Add Card" at bounding box center [596, 162] width 402 height 41
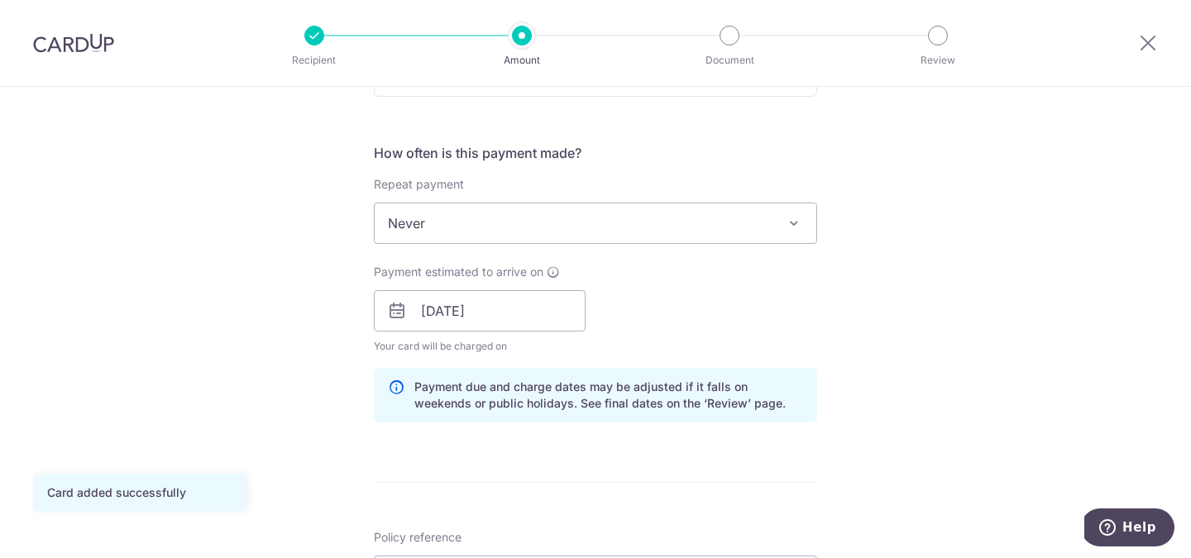
scroll to position [587, 0]
click at [779, 235] on span "Never" at bounding box center [596, 221] width 442 height 40
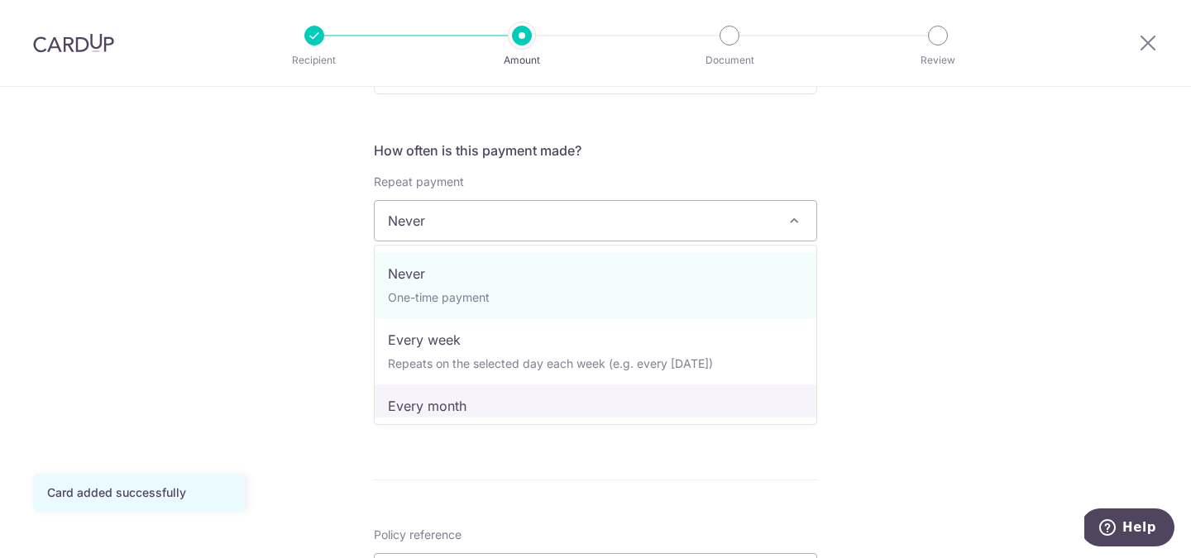
select select "3"
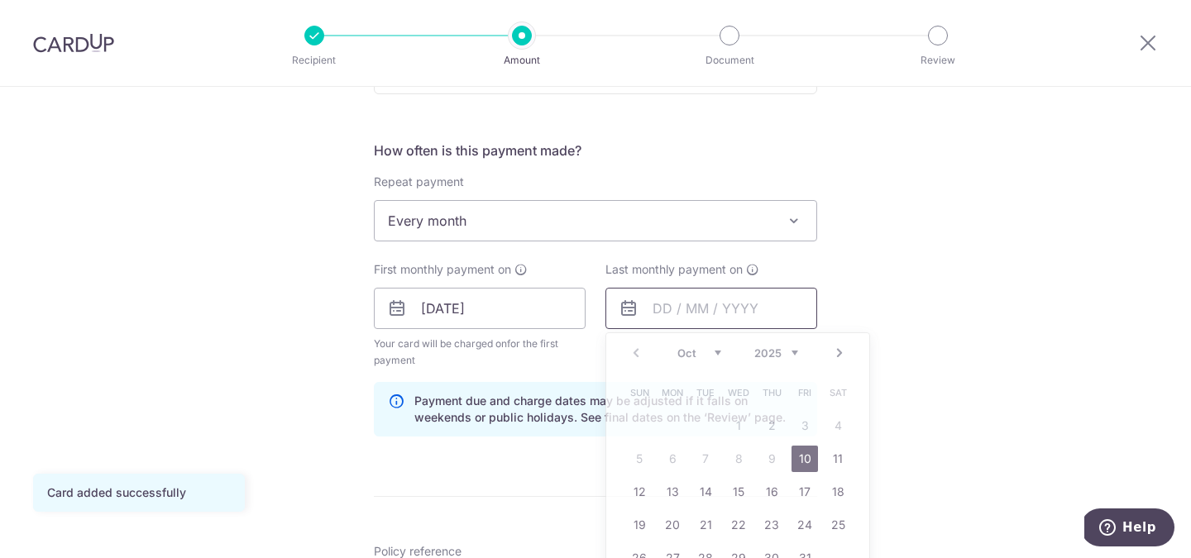
click at [701, 318] on input "text" at bounding box center [712, 308] width 212 height 41
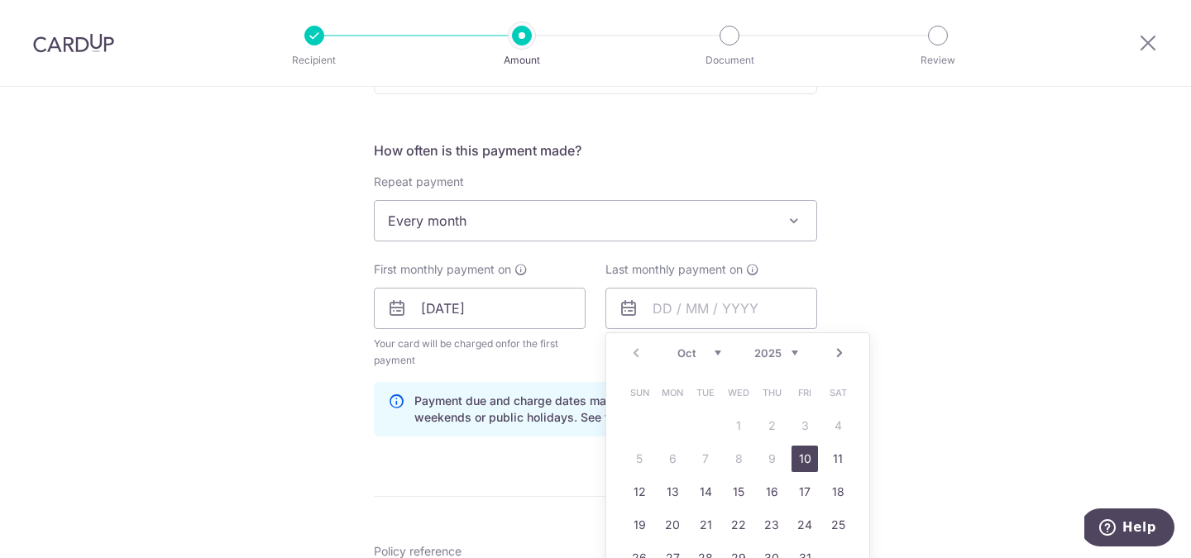
click at [721, 356] on div "Oct Nov Dec 2025 2026 2027 2028 2029 2030 2031 2032 2033 2034 2035" at bounding box center [737, 354] width 121 height 14
click at [713, 355] on select "Oct Nov Dec" at bounding box center [699, 353] width 44 height 13
click at [677, 347] on select "Oct Nov Dec" at bounding box center [699, 353] width 44 height 13
click at [713, 354] on select "Oct Nov Dec" at bounding box center [699, 353] width 44 height 13
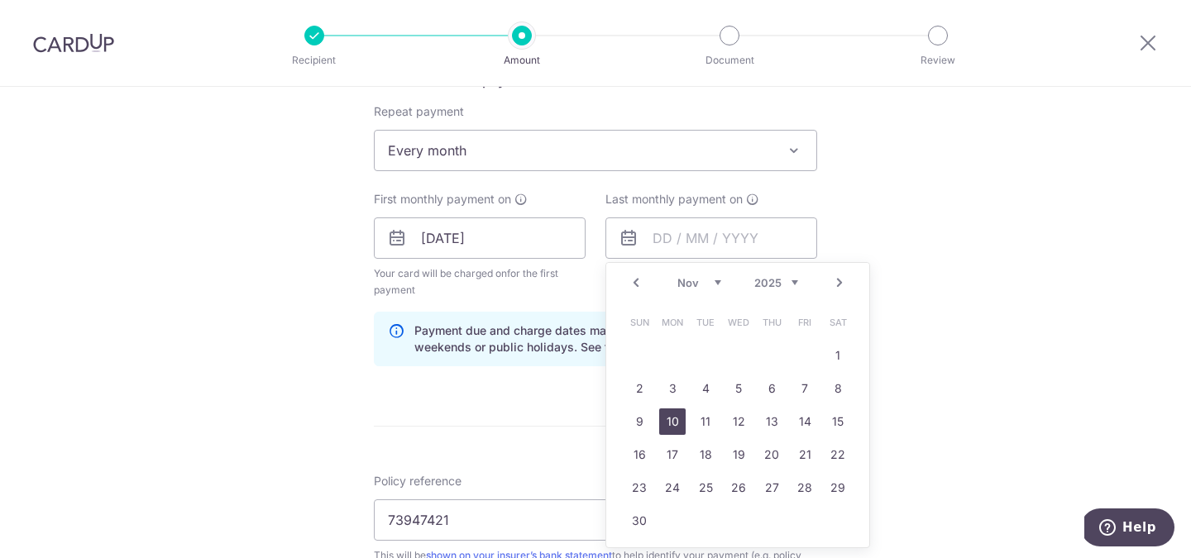
click at [672, 422] on link "10" at bounding box center [672, 422] width 26 height 26
type input "[DATE]"
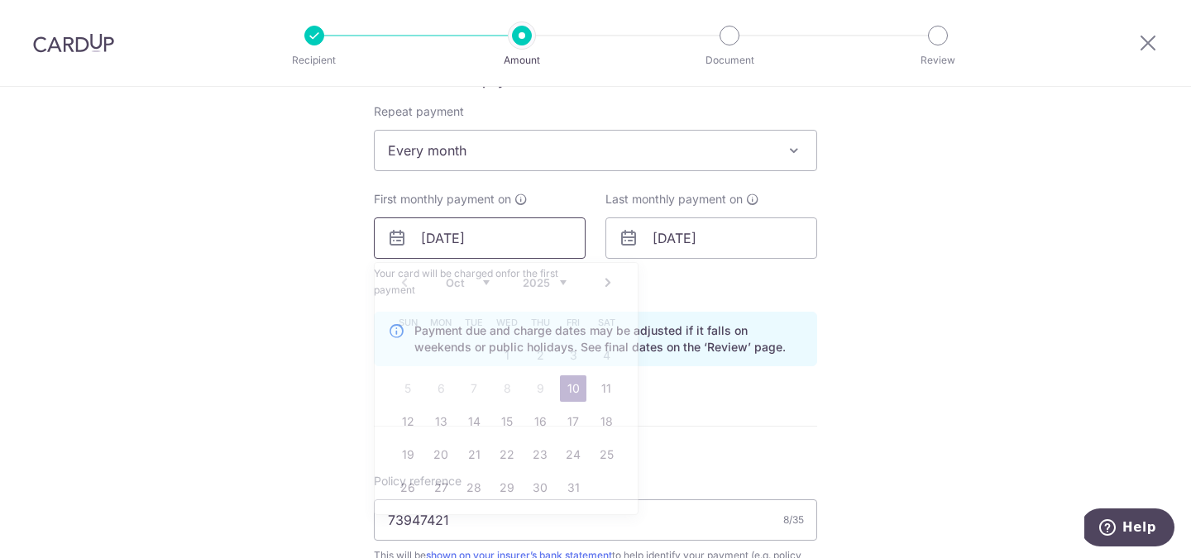
click at [534, 247] on input "[DATE]" at bounding box center [480, 238] width 212 height 41
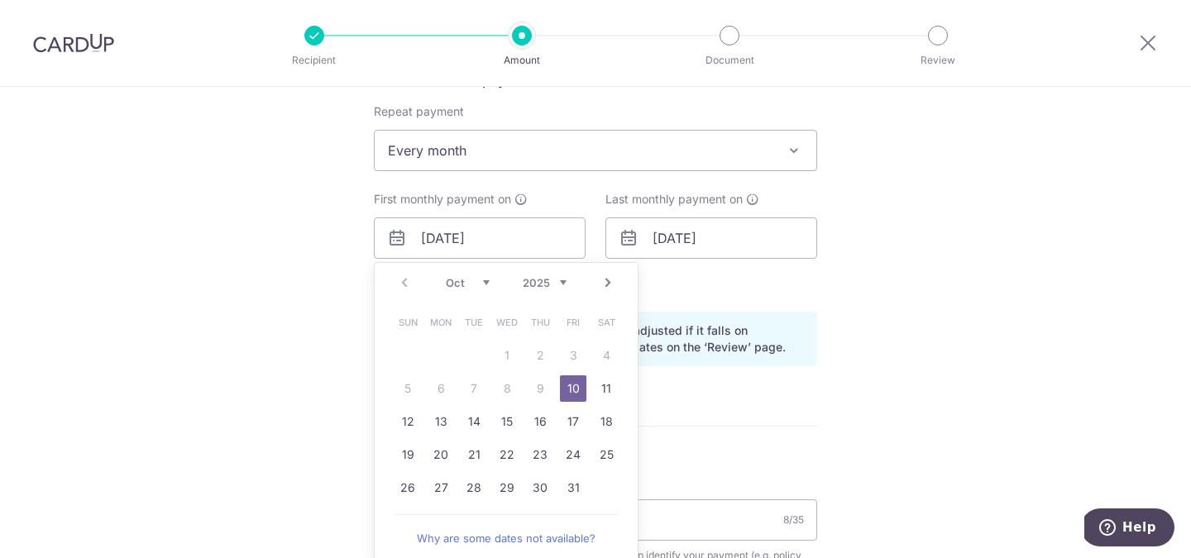
click at [869, 311] on div "Tell us more about your payment Enter payment amount SGD 264.00 264.00 Card add…" at bounding box center [595, 220] width 1191 height 1581
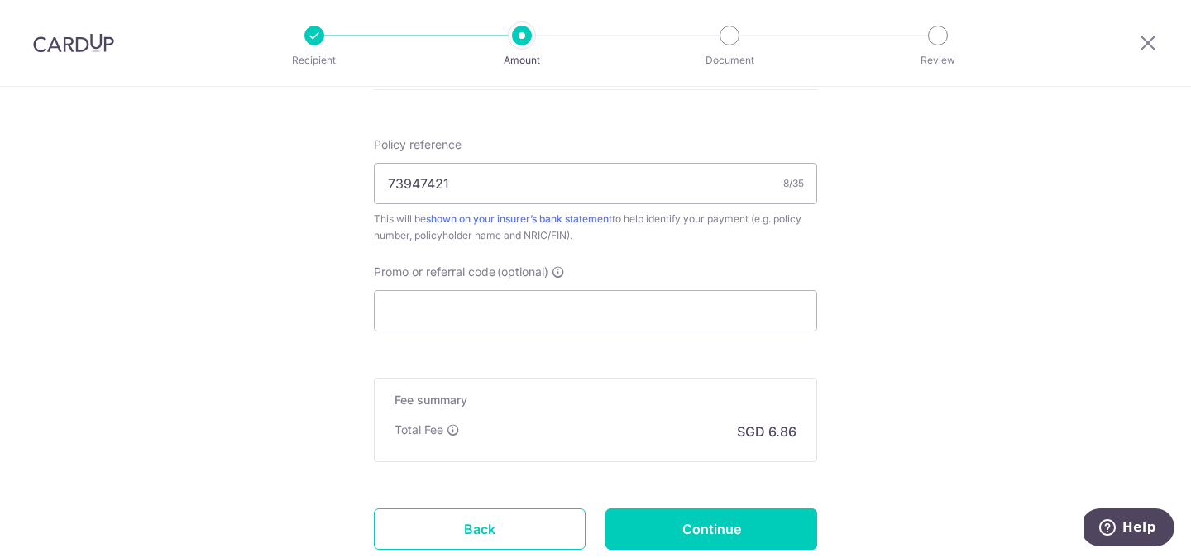
scroll to position [995, 0]
click at [588, 178] on input "73947421" at bounding box center [595, 181] width 443 height 41
click at [704, 317] on input "Promo or referral code (optional)" at bounding box center [595, 309] width 443 height 41
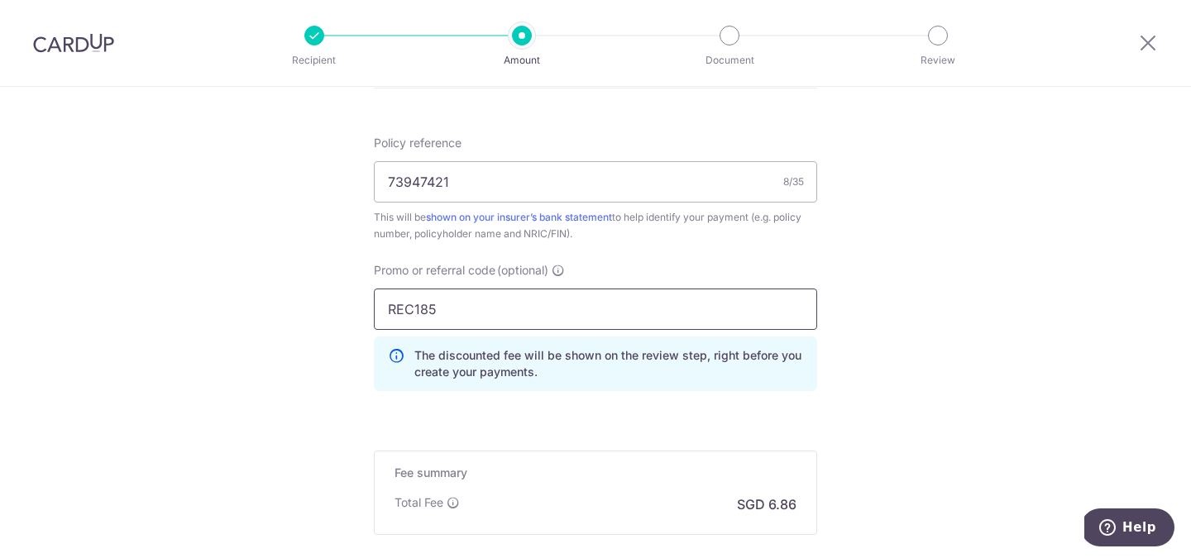
type input "REC185"
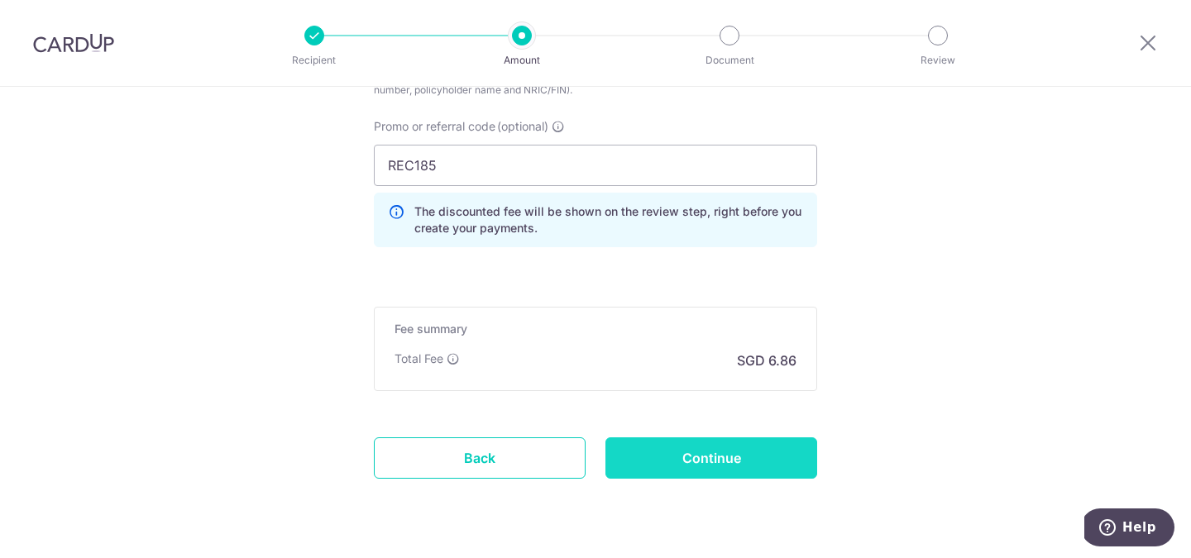
scroll to position [1155, 0]
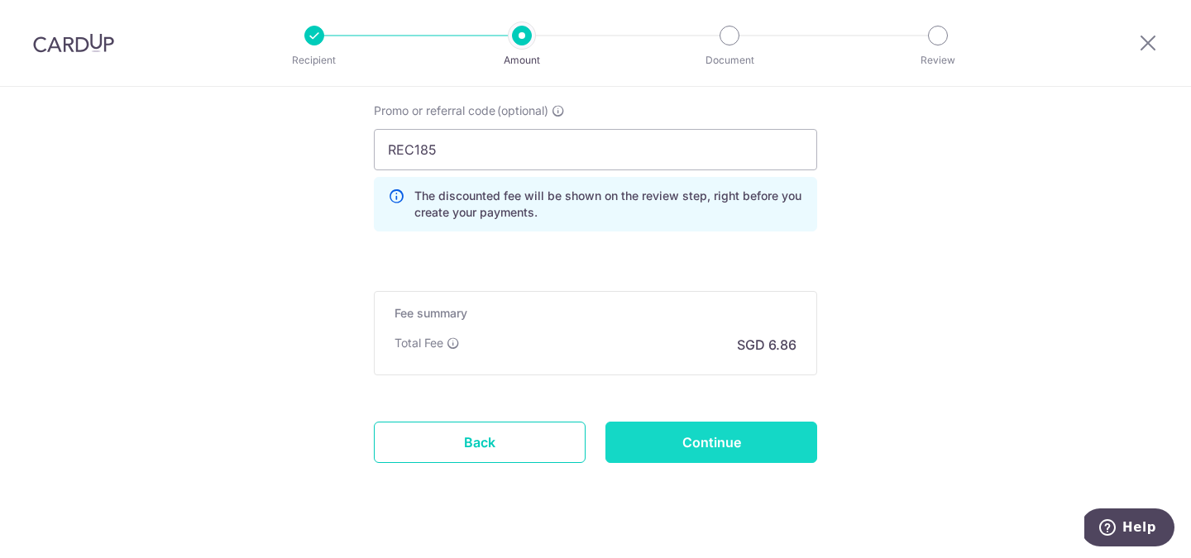
click at [721, 447] on input "Continue" at bounding box center [712, 442] width 212 height 41
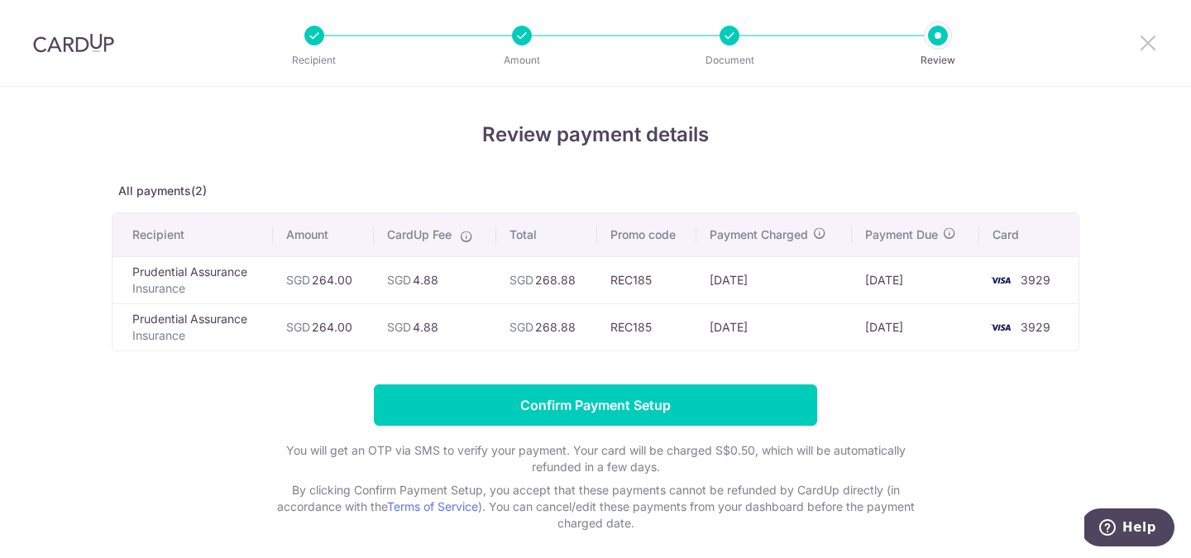
click at [1148, 42] on icon at bounding box center [1148, 42] width 20 height 21
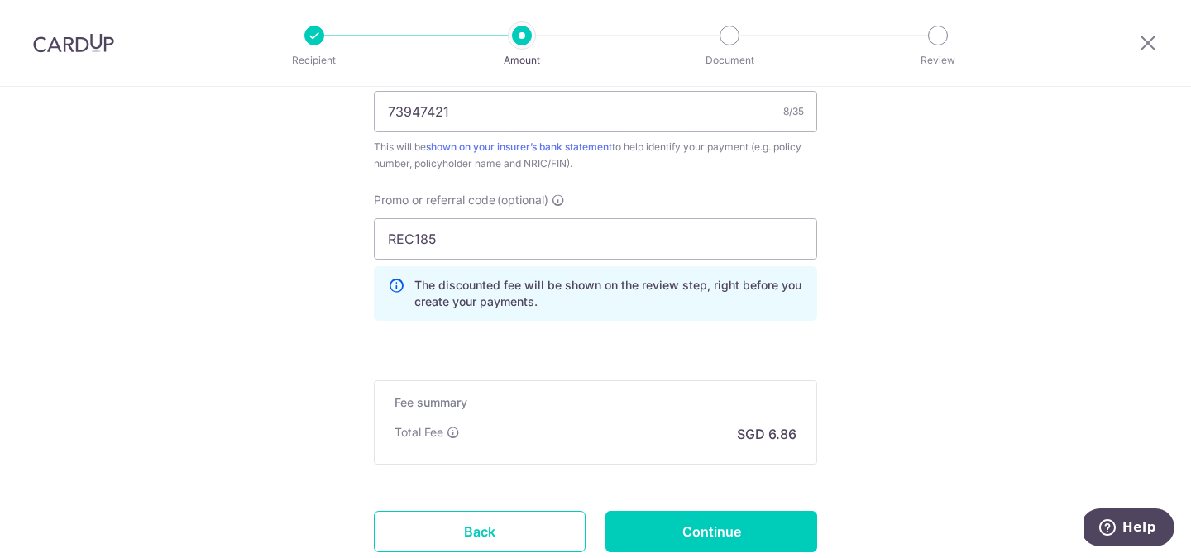
scroll to position [1081, 0]
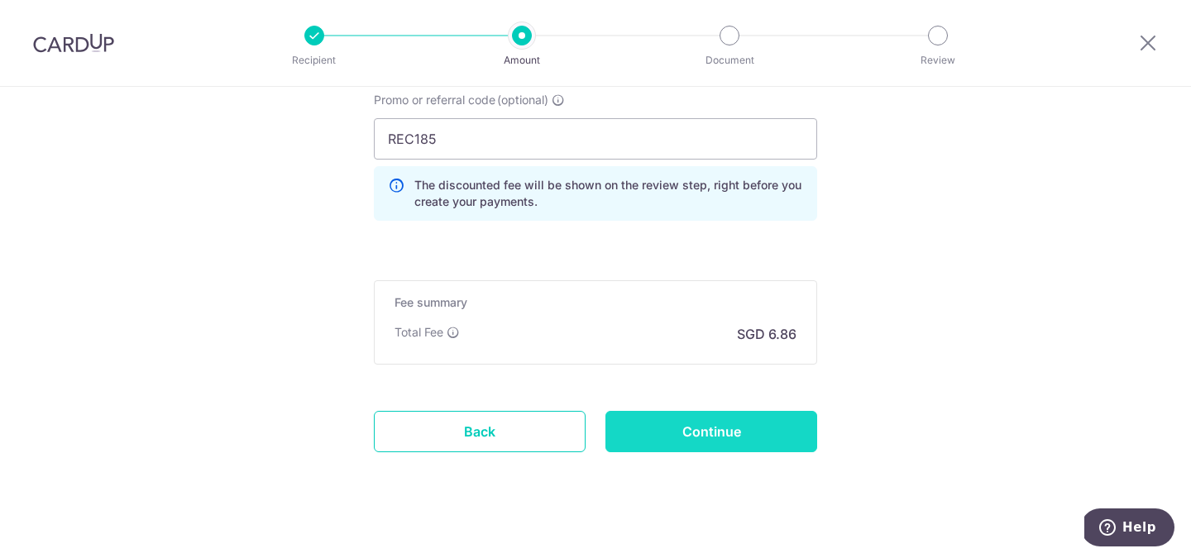
click at [731, 443] on input "Continue" at bounding box center [712, 431] width 212 height 41
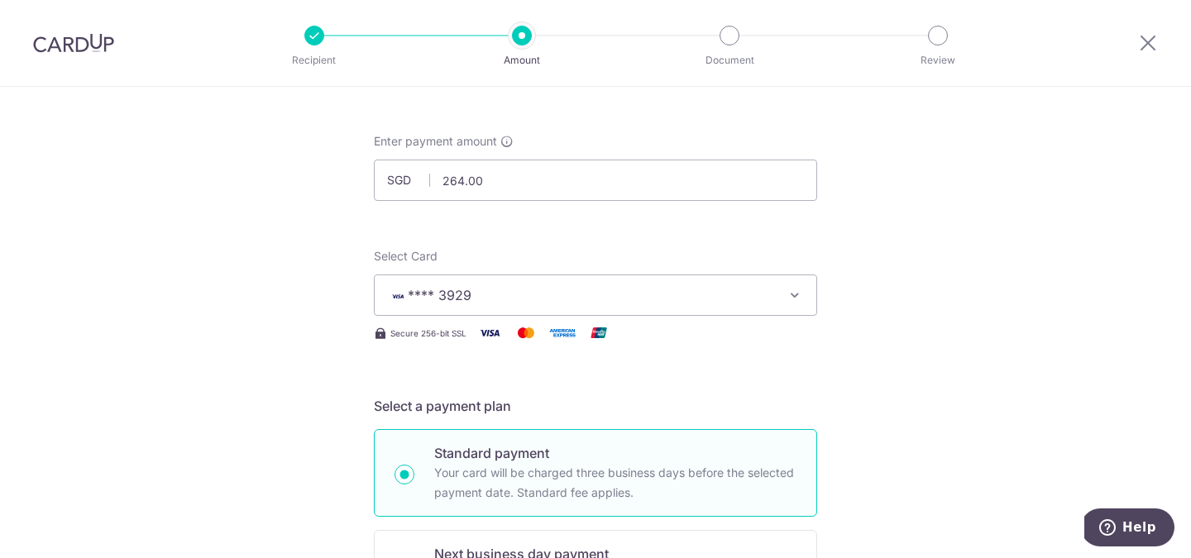
scroll to position [59, 0]
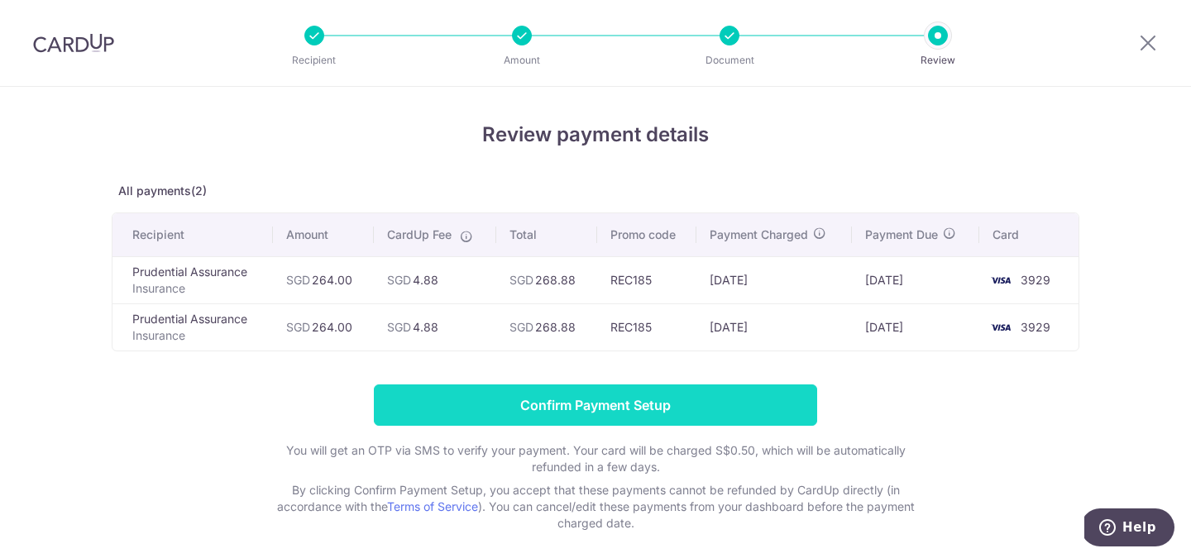
click at [752, 409] on input "Confirm Payment Setup" at bounding box center [595, 405] width 443 height 41
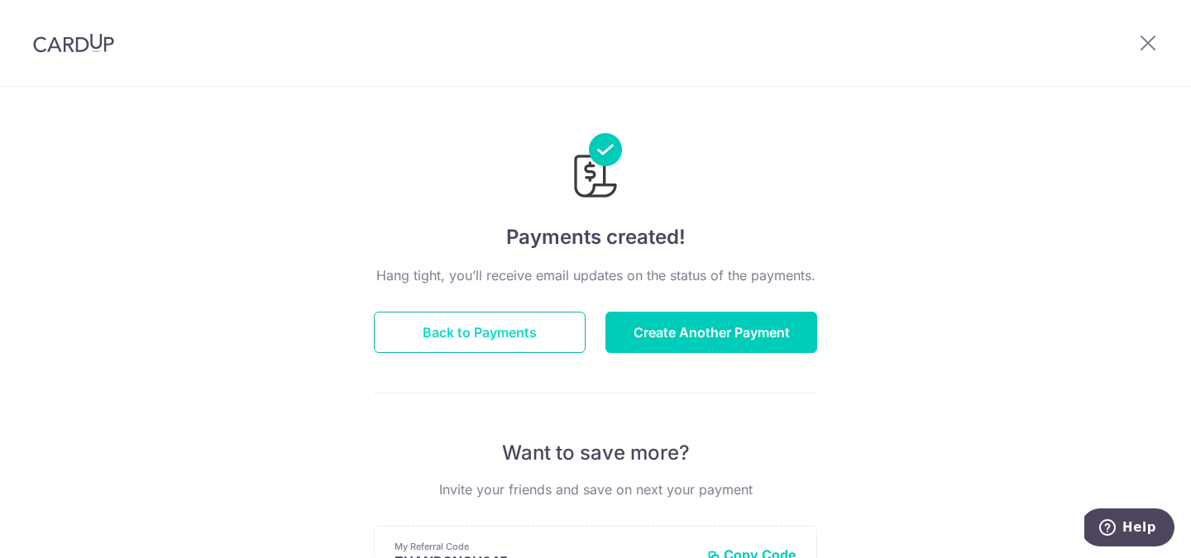
click at [545, 339] on button "Back to Payments" at bounding box center [480, 332] width 212 height 41
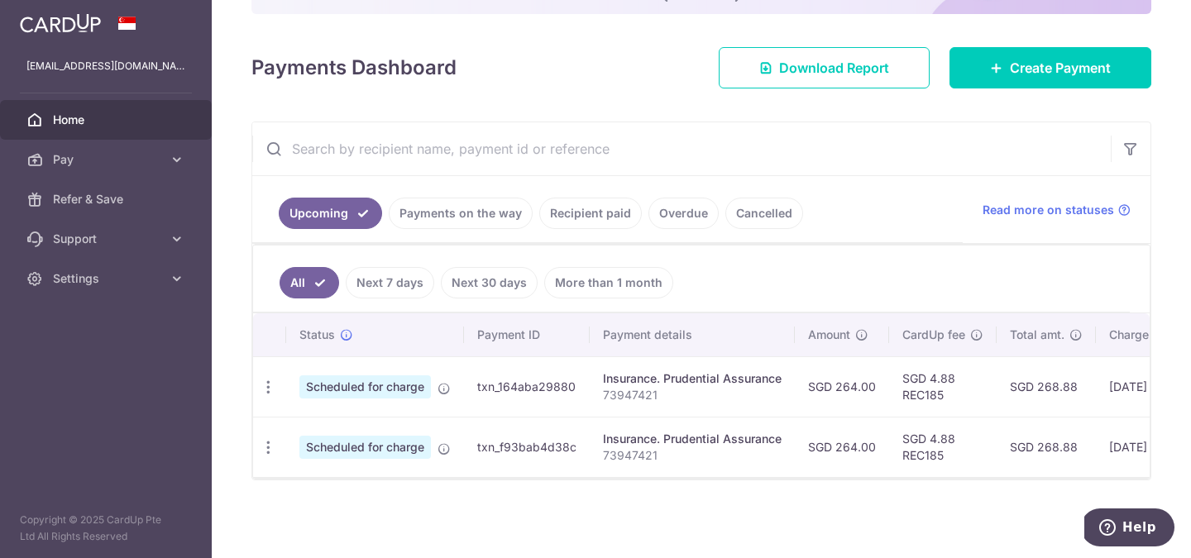
scroll to position [0, 2]
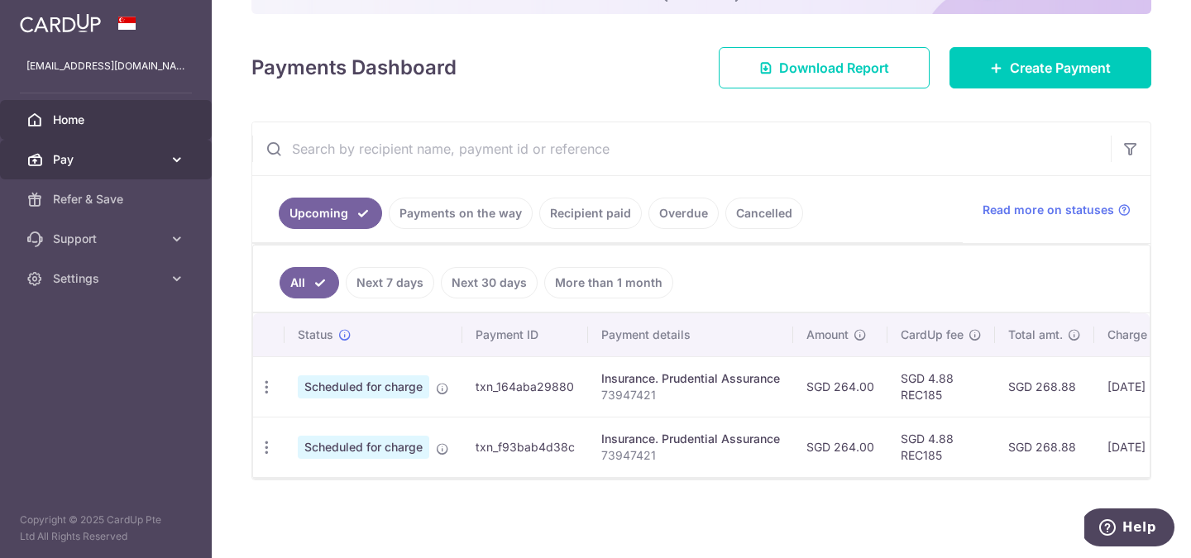
click at [132, 161] on span "Pay" at bounding box center [107, 159] width 109 height 17
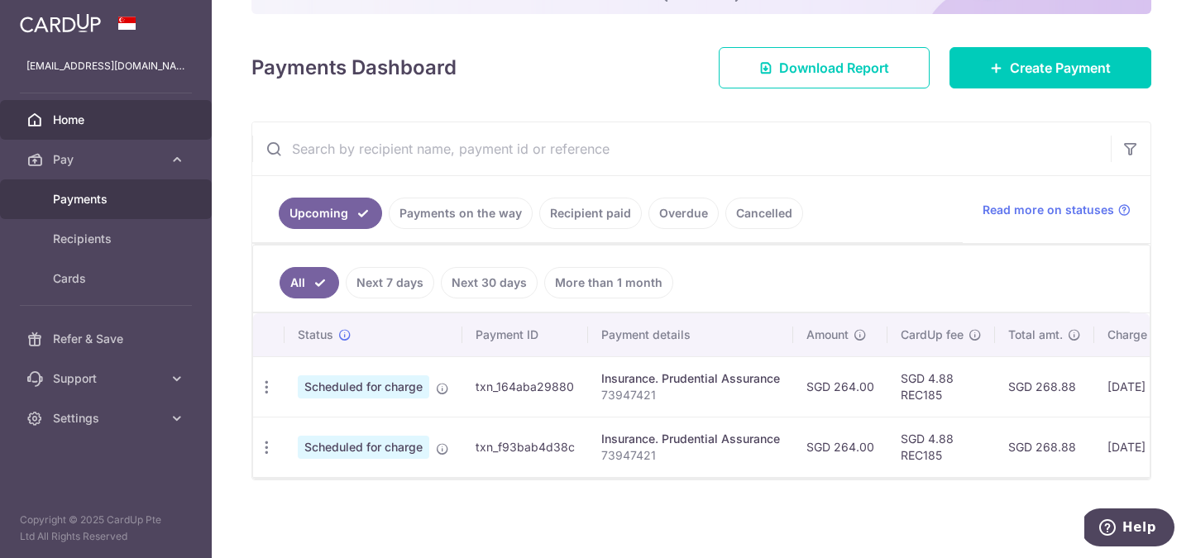
click at [122, 203] on span "Payments" at bounding box center [107, 199] width 109 height 17
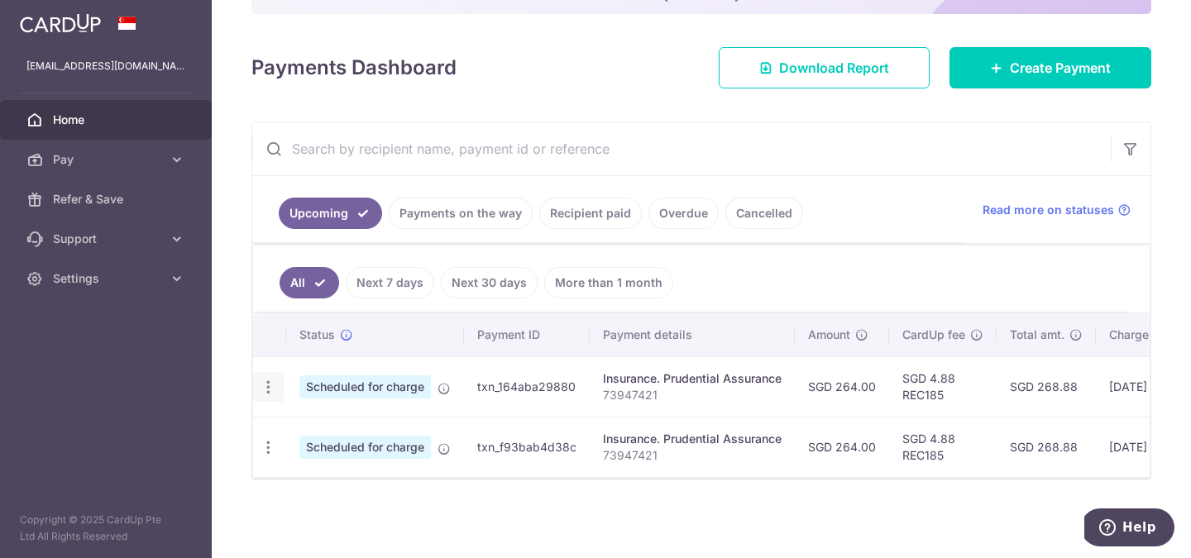
click at [271, 389] on icon "button" at bounding box center [268, 387] width 17 height 17
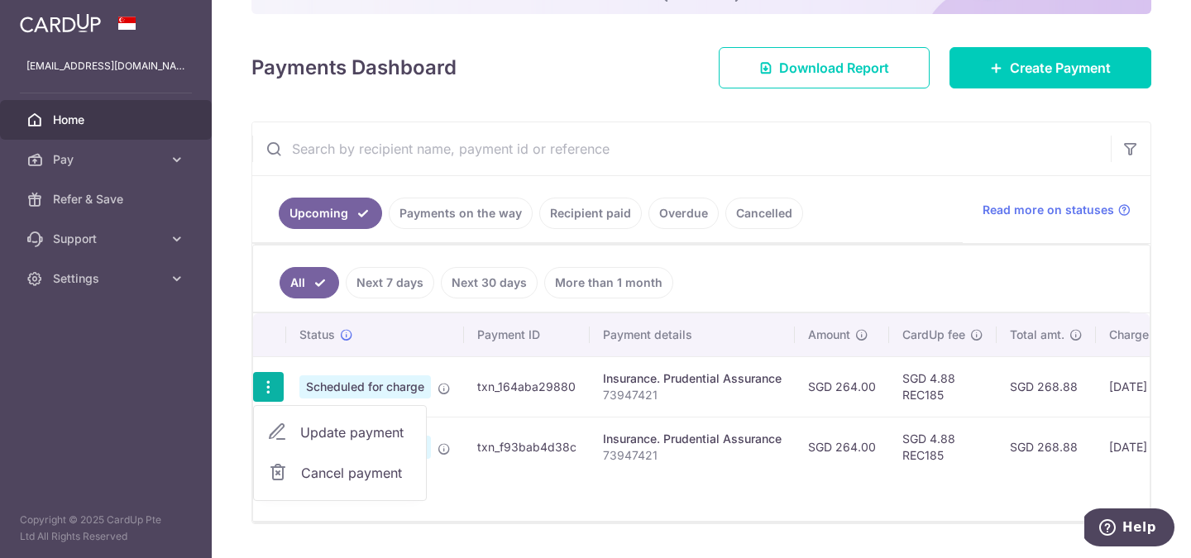
click at [603, 374] on div "Insurance. Prudential Assurance" at bounding box center [692, 379] width 179 height 17
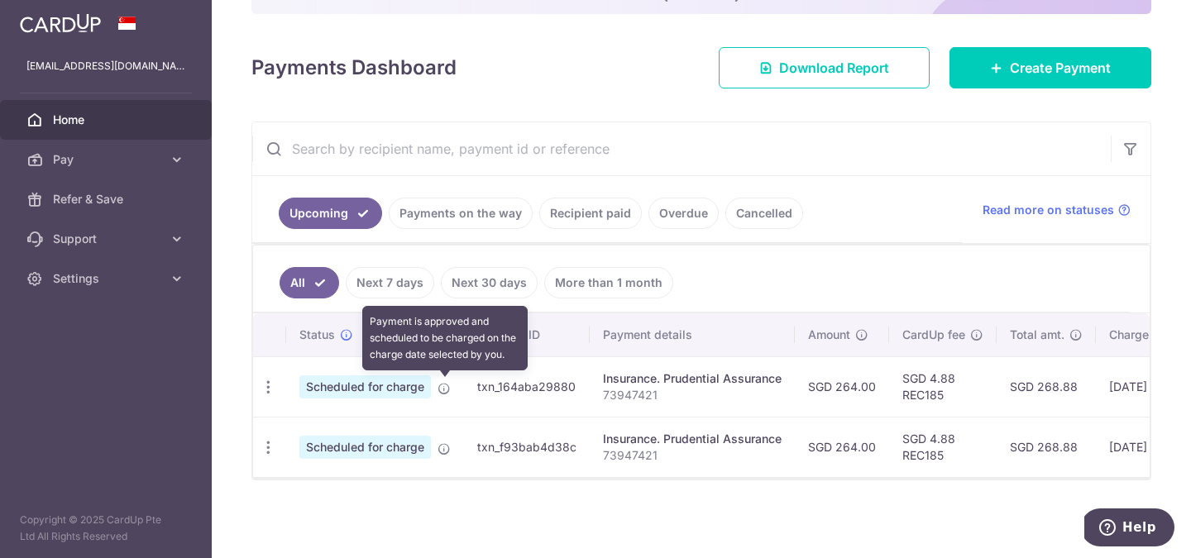
click at [450, 389] on icon at bounding box center [444, 388] width 13 height 13
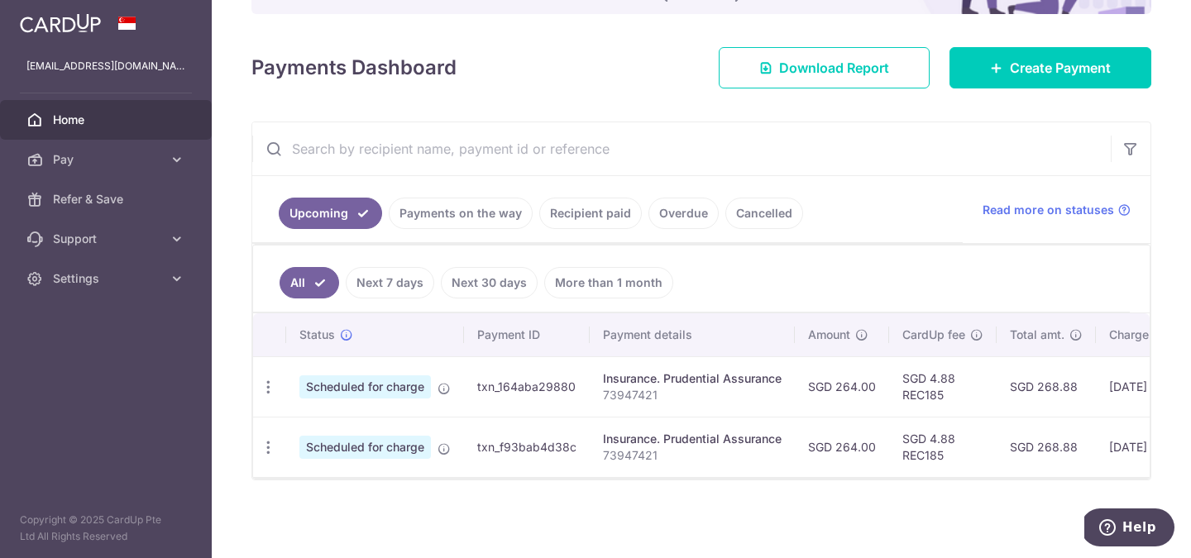
click at [616, 218] on link "Recipient paid" at bounding box center [590, 213] width 103 height 31
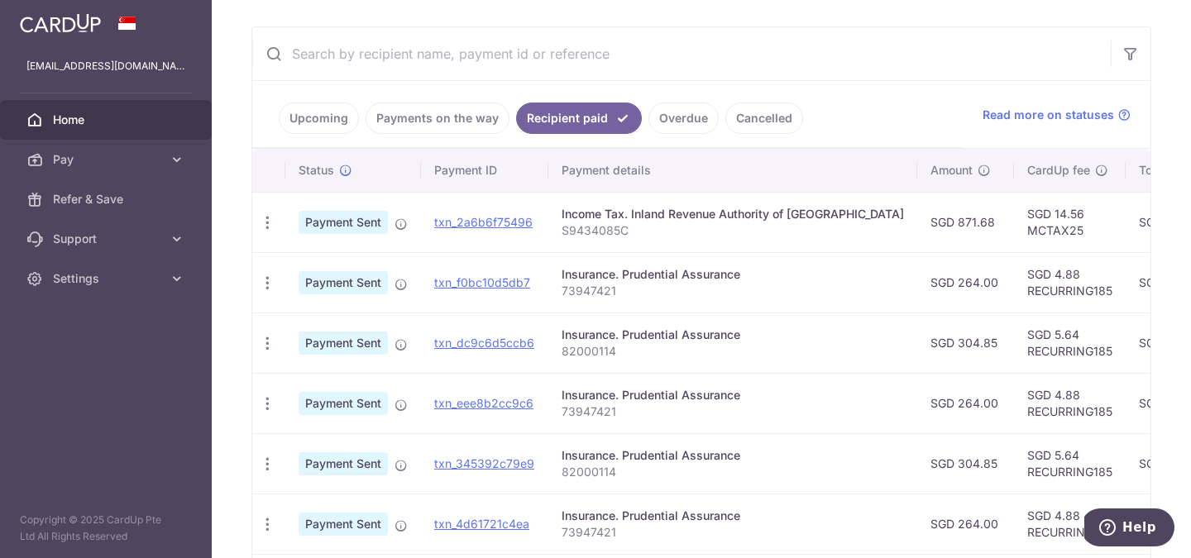
scroll to position [285, 0]
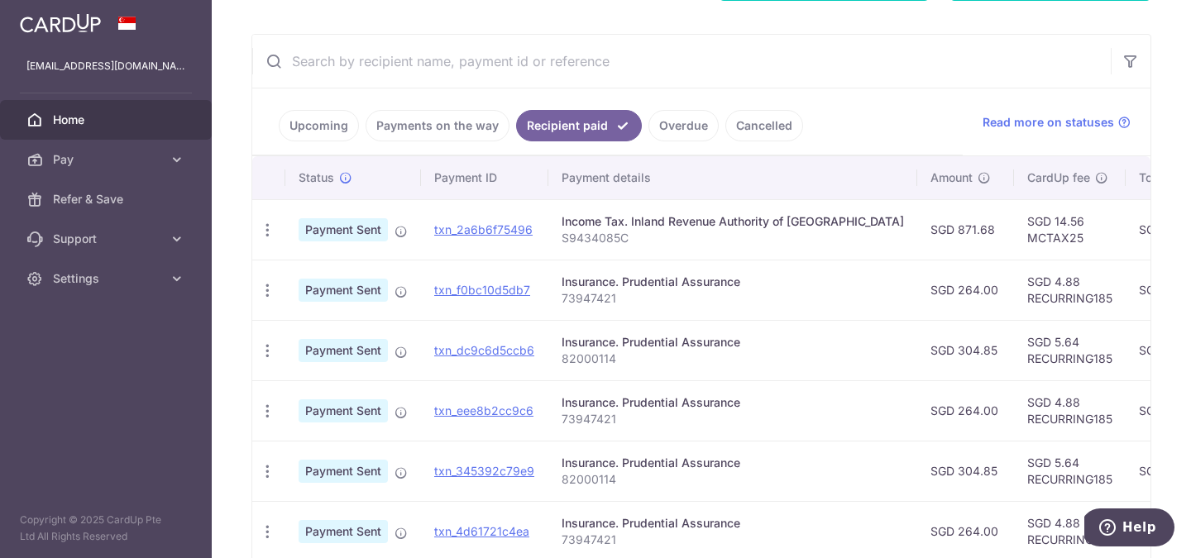
click at [328, 122] on link "Upcoming" at bounding box center [319, 125] width 80 height 31
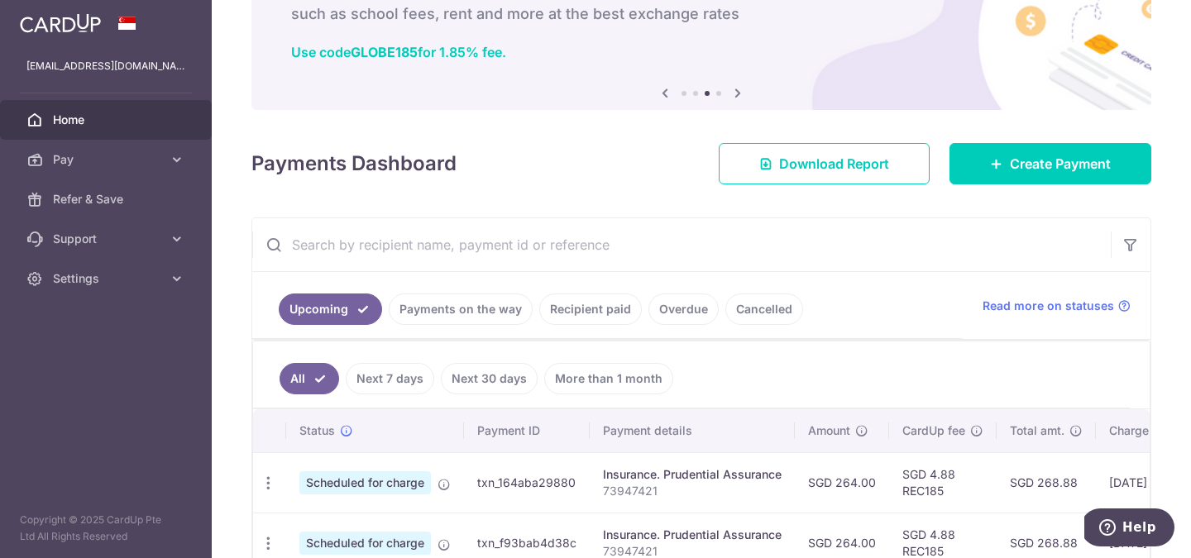
scroll to position [198, 0]
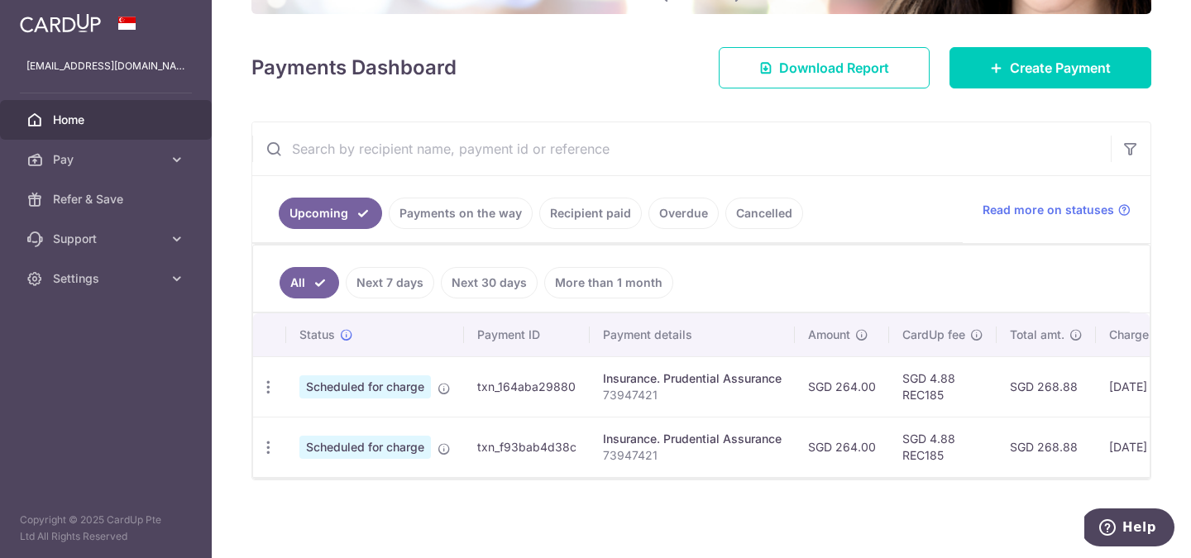
click at [588, 216] on link "Recipient paid" at bounding box center [590, 213] width 103 height 31
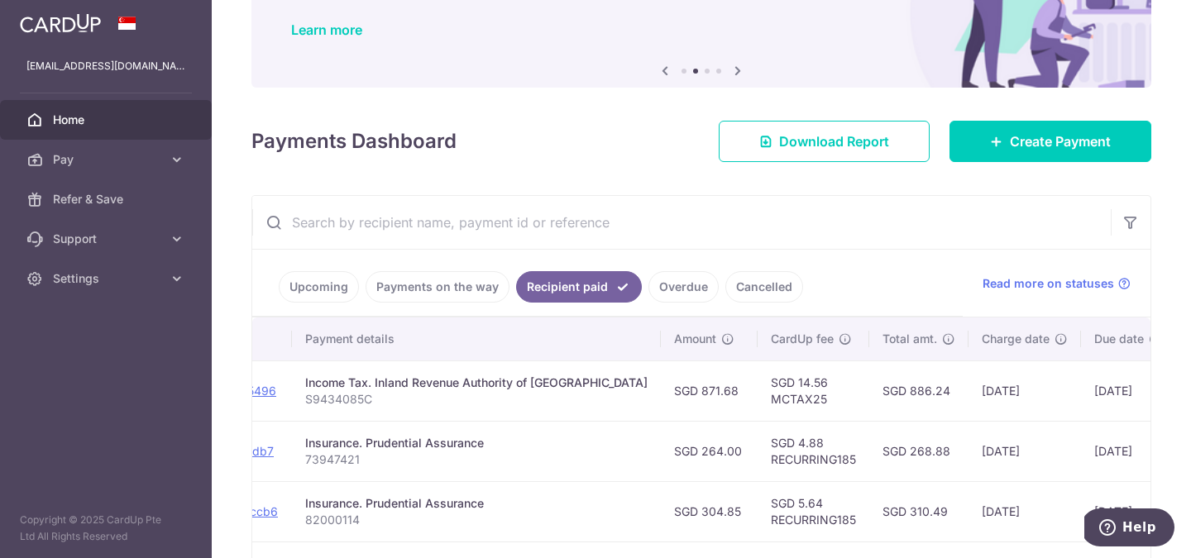
scroll to position [0, 0]
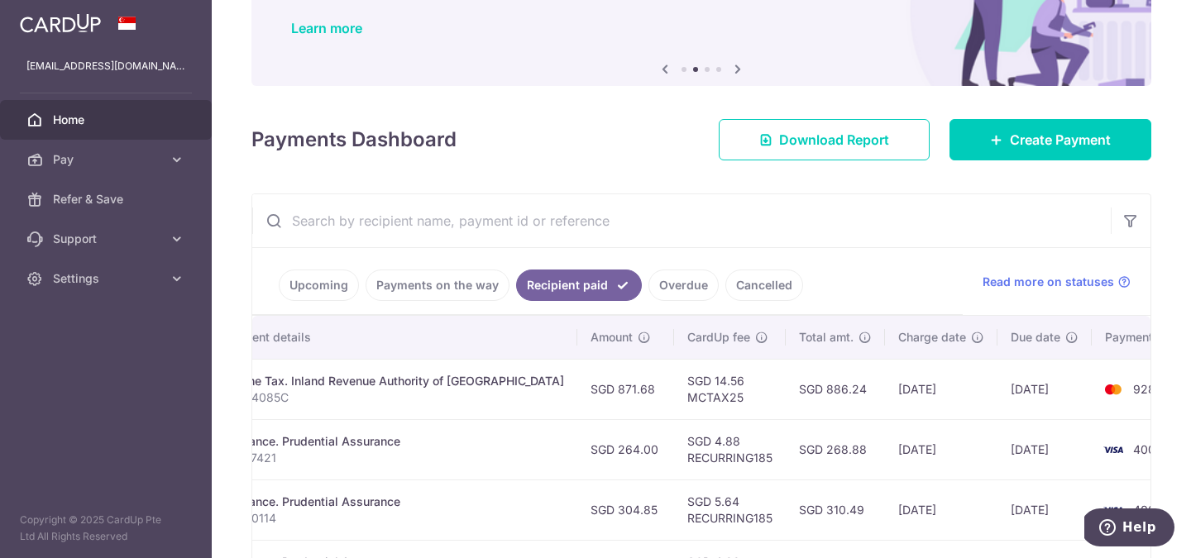
click at [330, 280] on link "Upcoming" at bounding box center [319, 285] width 80 height 31
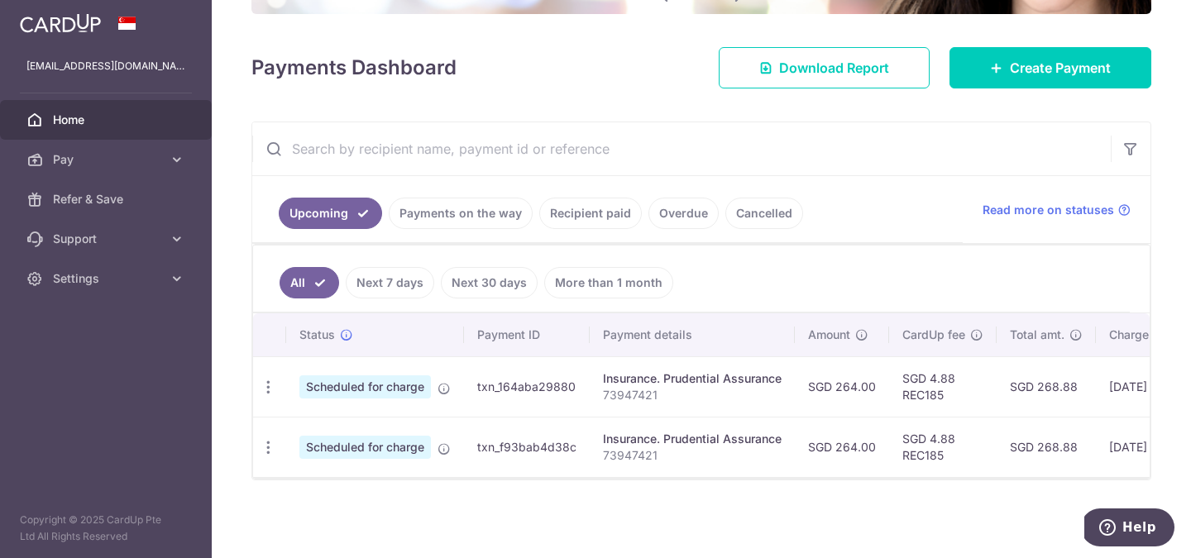
click at [557, 218] on link "Recipient paid" at bounding box center [590, 213] width 103 height 31
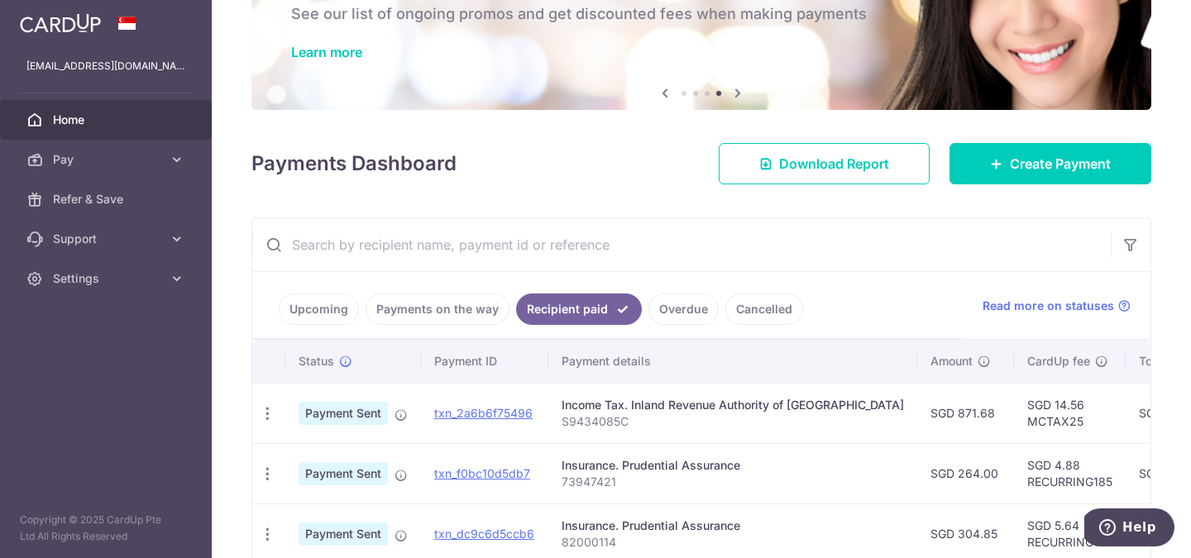
scroll to position [198, 0]
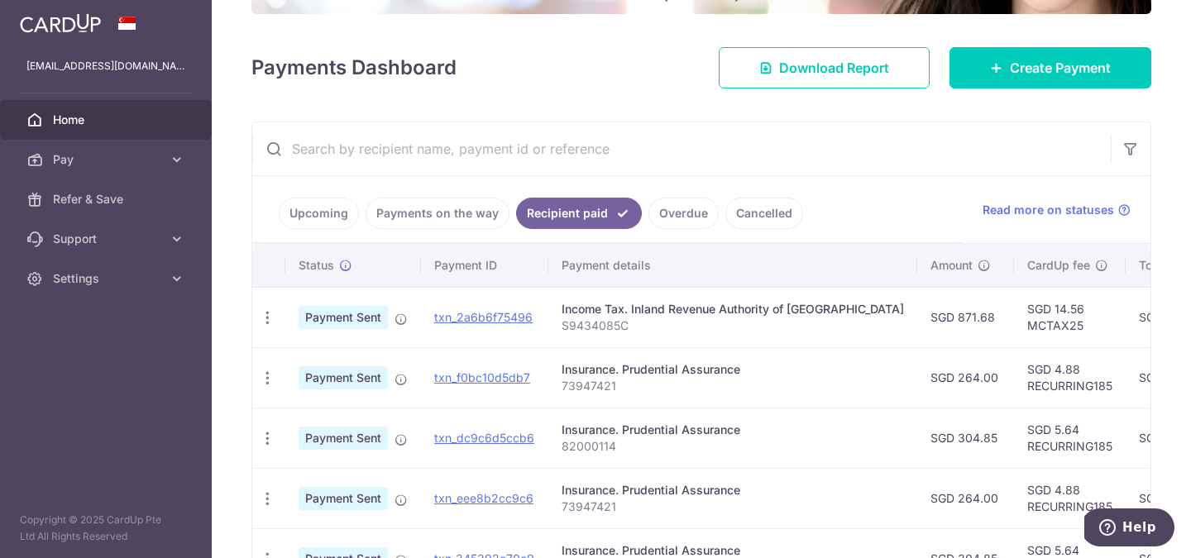
click at [320, 206] on link "Upcoming" at bounding box center [319, 213] width 80 height 31
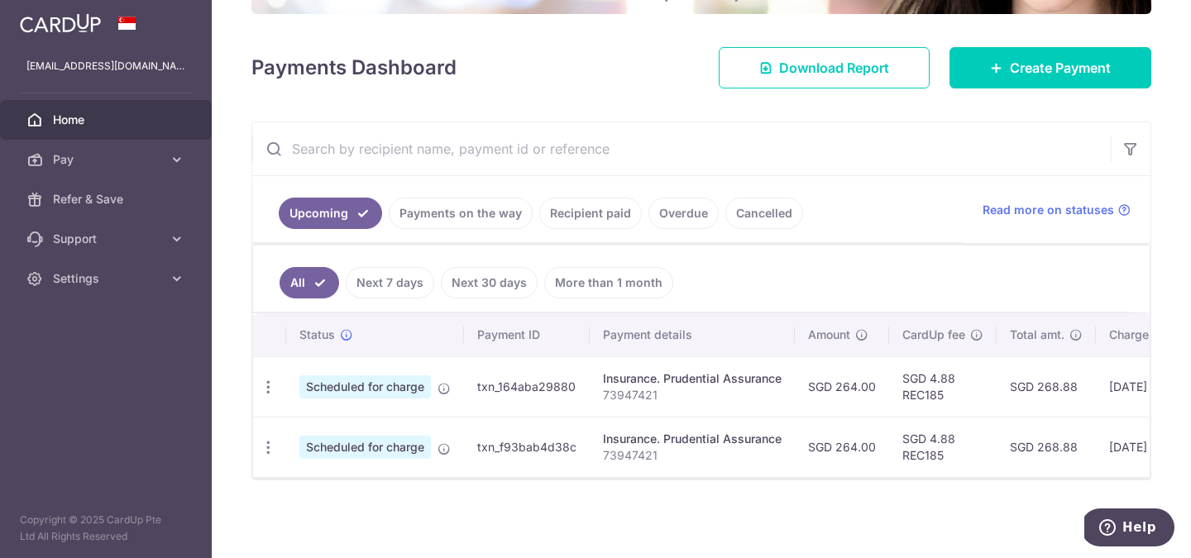
click at [481, 226] on link "Payments on the way" at bounding box center [461, 213] width 144 height 31
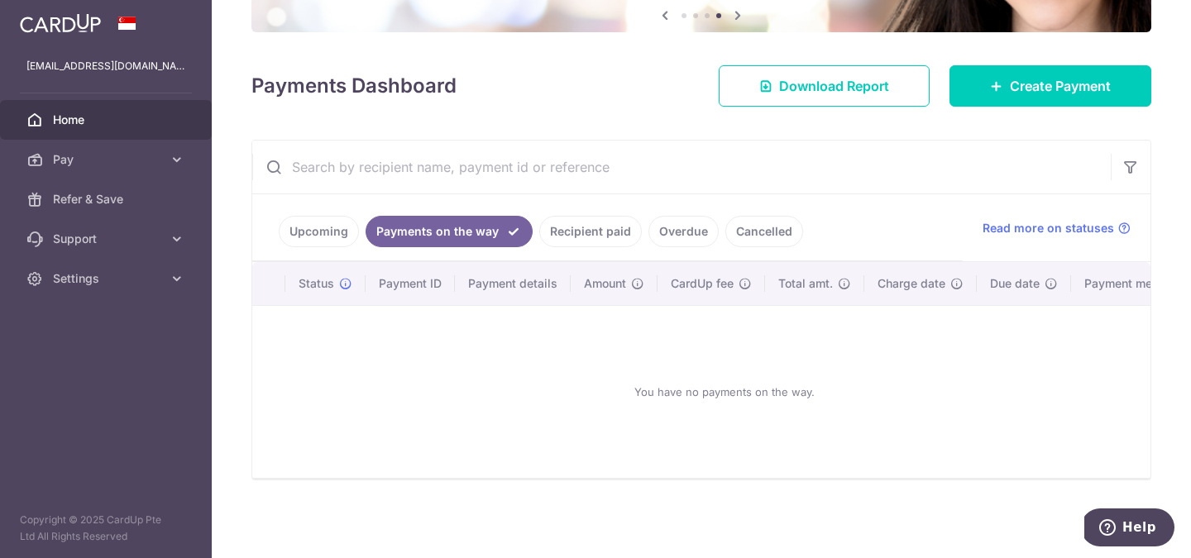
click at [335, 242] on link "Upcoming" at bounding box center [319, 231] width 80 height 31
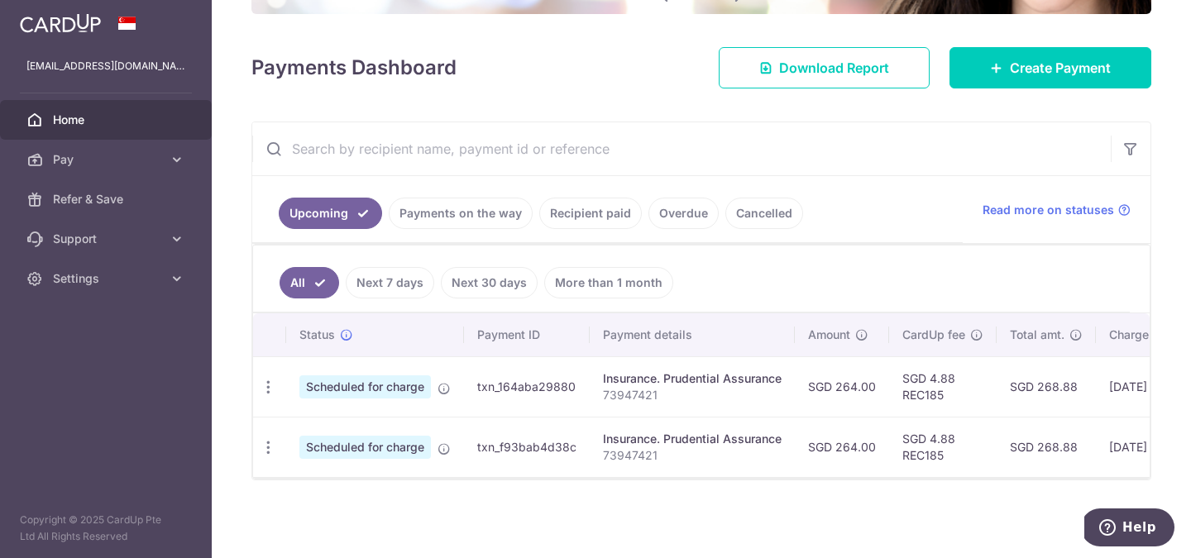
click at [671, 202] on link "Overdue" at bounding box center [684, 213] width 70 height 31
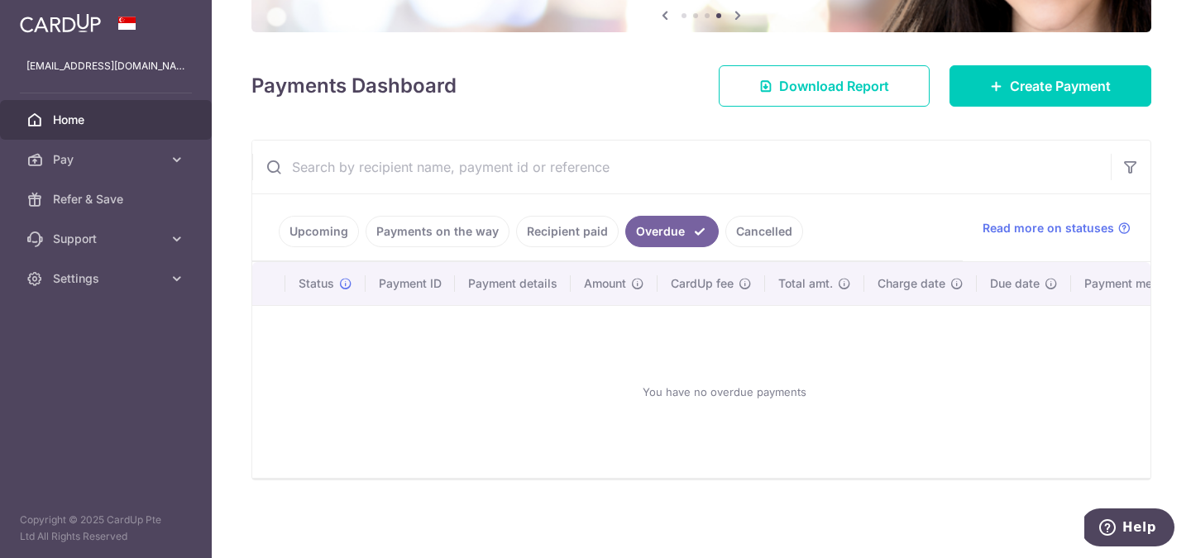
click at [769, 225] on link "Cancelled" at bounding box center [764, 231] width 78 height 31
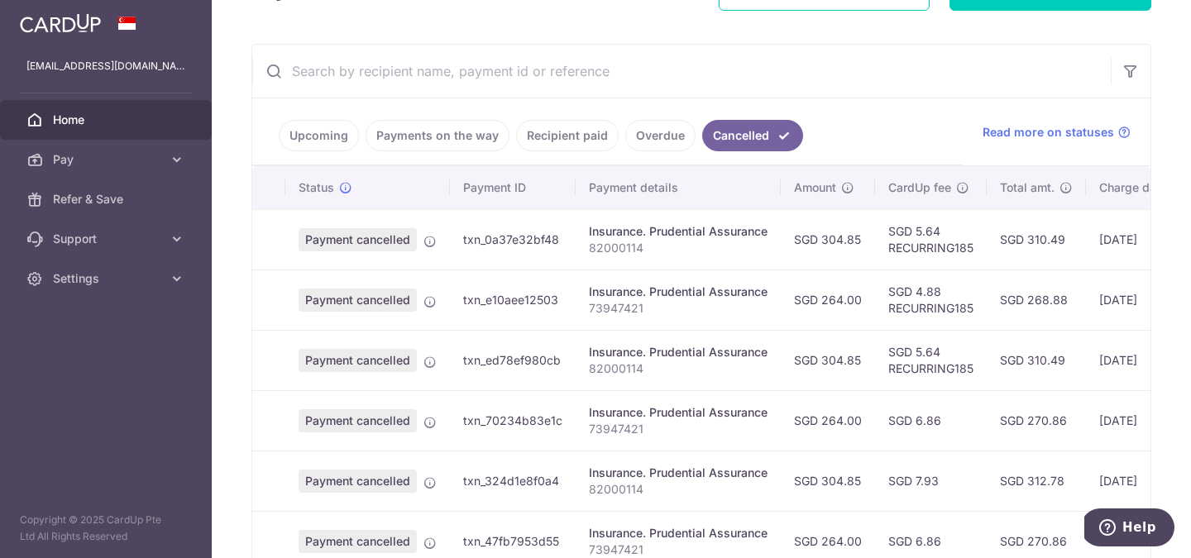
scroll to position [269, 0]
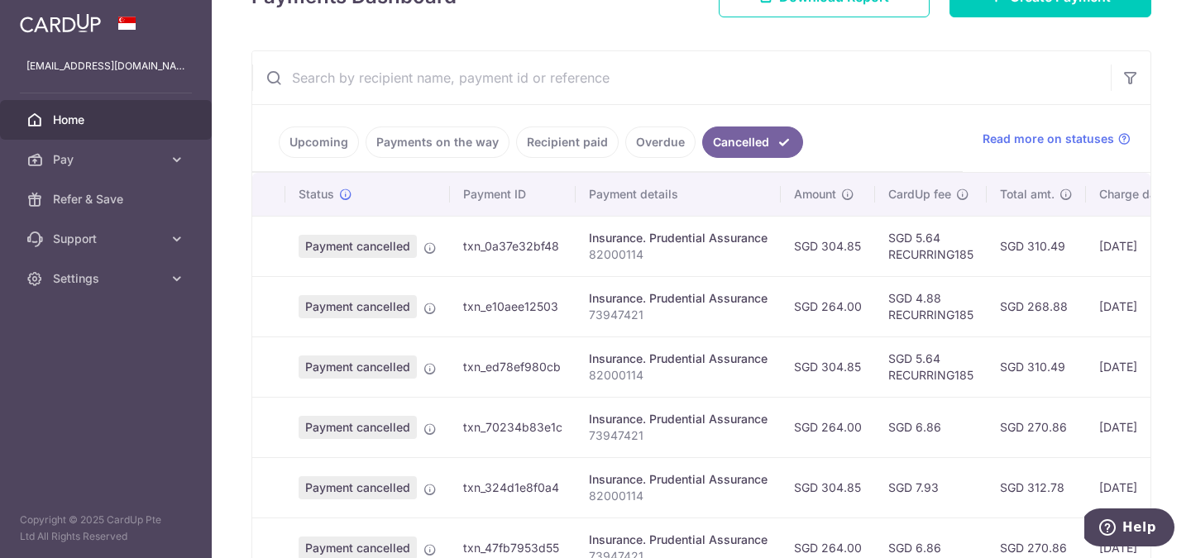
click at [325, 150] on link "Upcoming" at bounding box center [319, 142] width 80 height 31
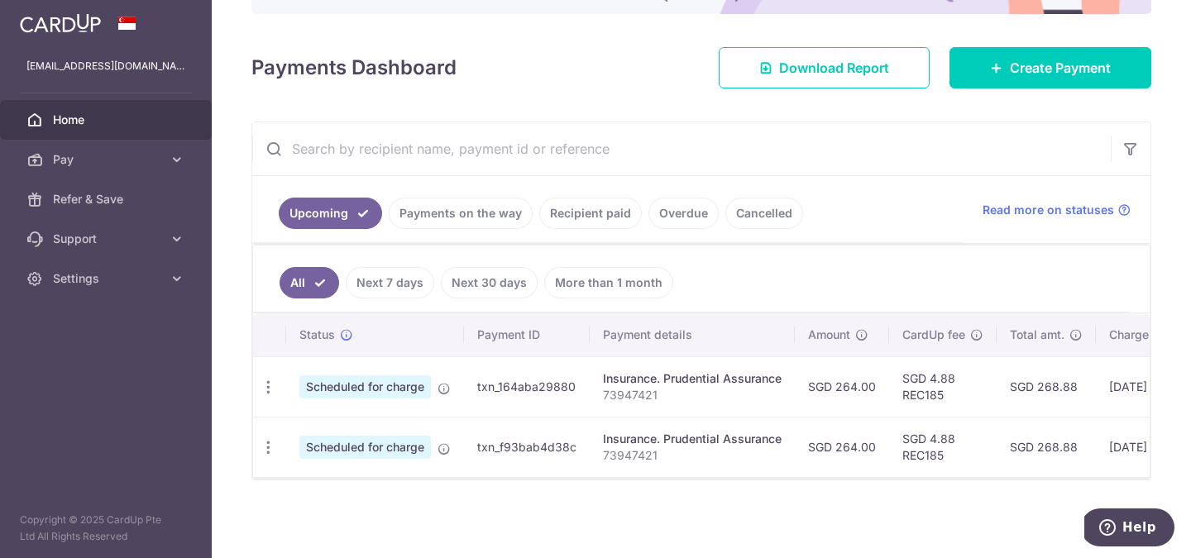
click at [725, 203] on link "Cancelled" at bounding box center [764, 213] width 78 height 31
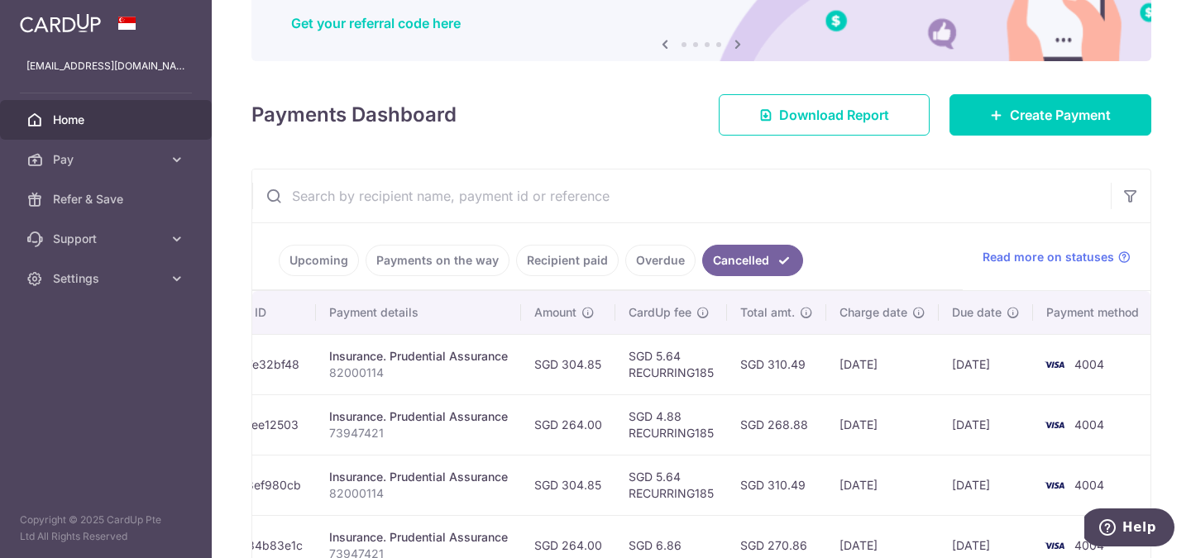
scroll to position [133, 0]
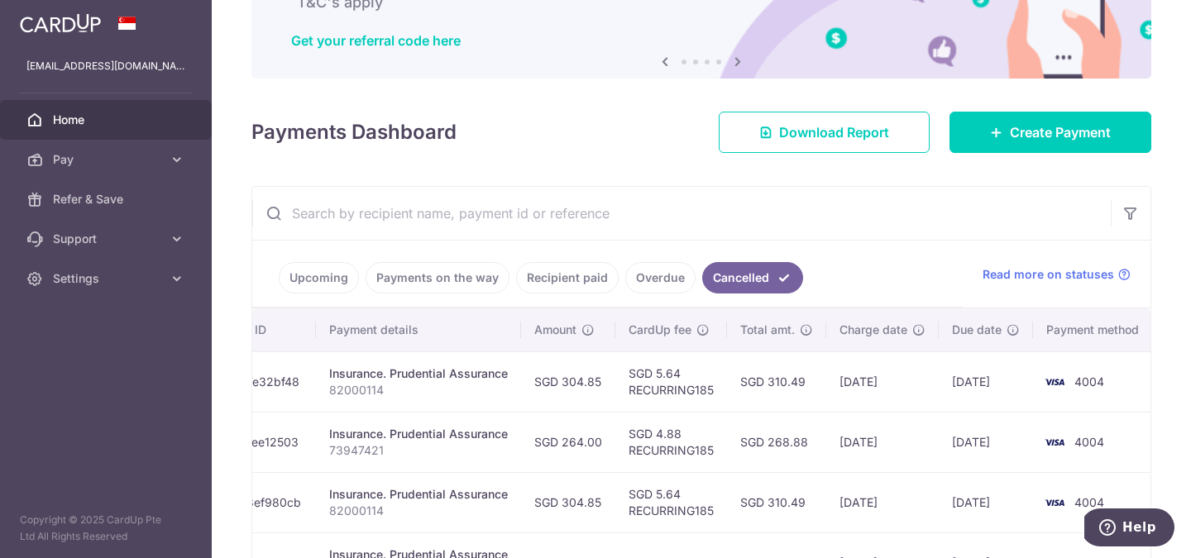
click at [342, 284] on link "Upcoming" at bounding box center [319, 277] width 80 height 31
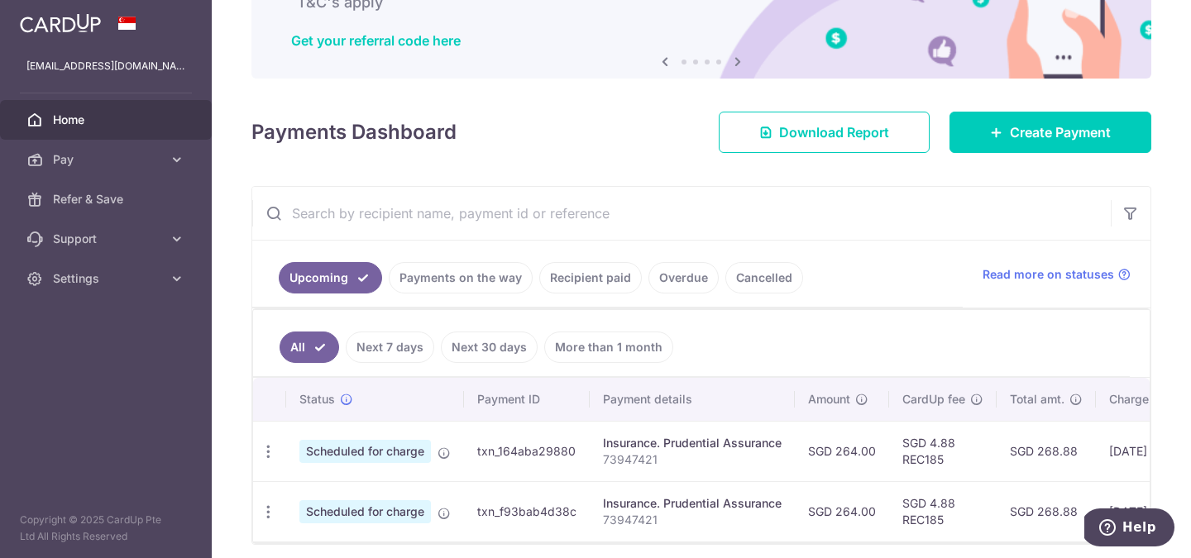
scroll to position [0, 0]
